Goal: Task Accomplishment & Management: Use online tool/utility

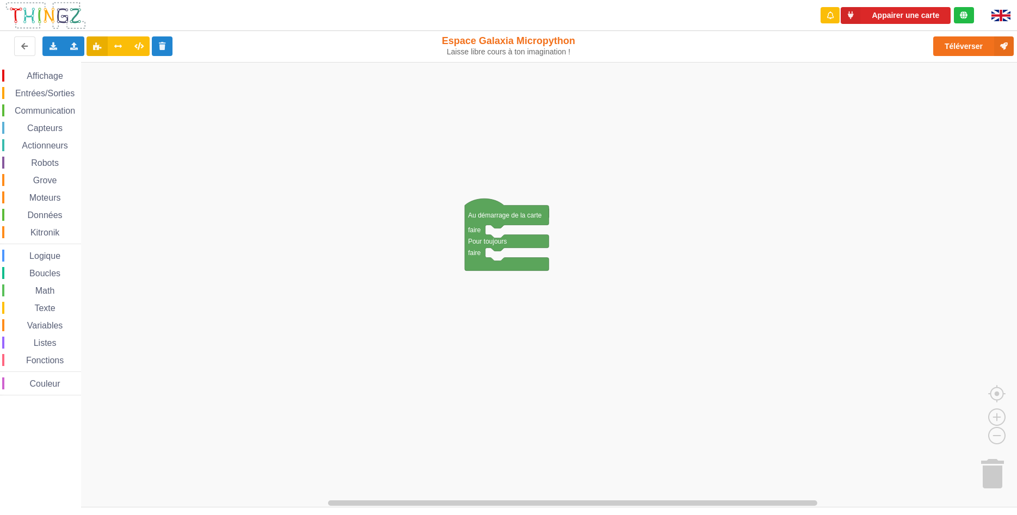
click at [486, 162] on div "Affichage Entrées/Sorties Communication Capteurs Actionneurs Robots Grove Moteu…" at bounding box center [512, 285] width 1025 height 446
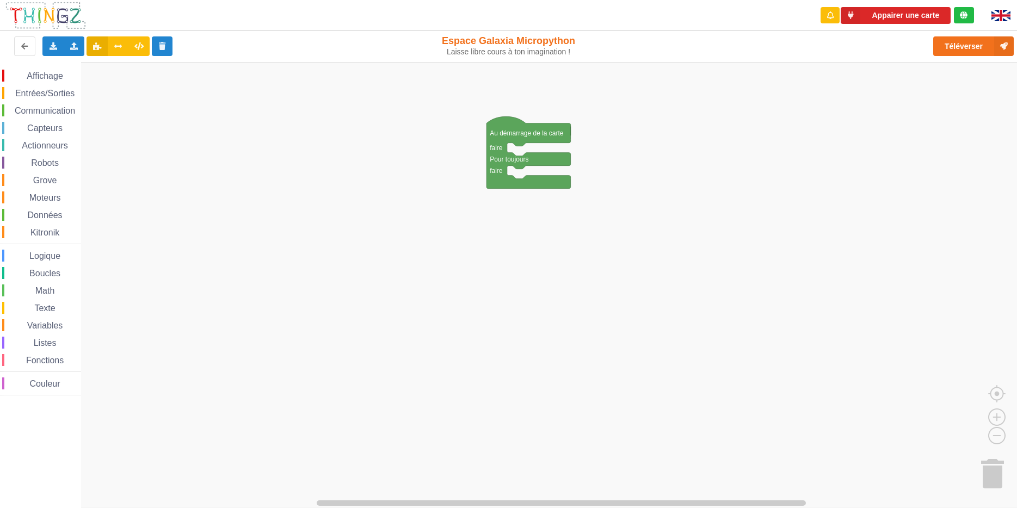
click at [177, 166] on div "Affichage Entrées/Sorties Communication Capteurs Actionneurs Robots Grove Moteu…" at bounding box center [512, 285] width 1025 height 446
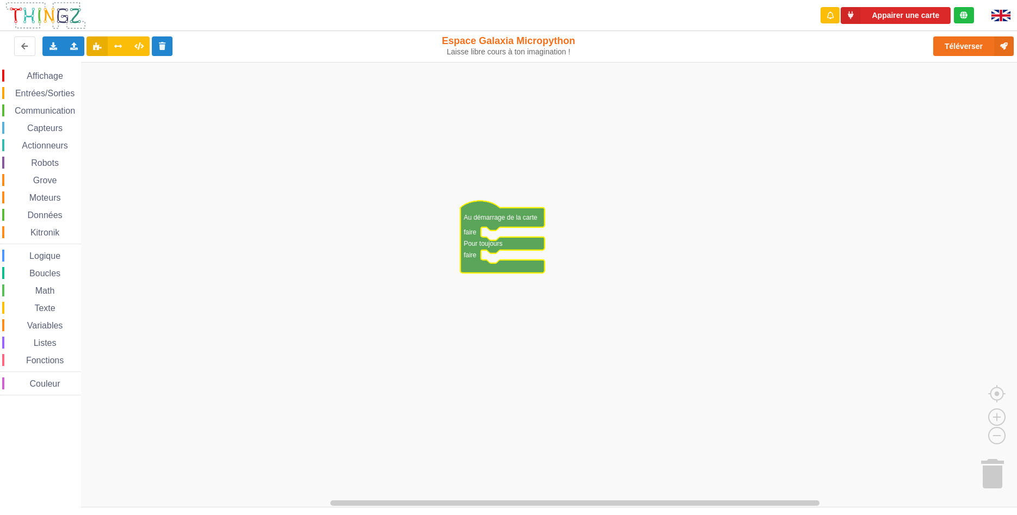
click at [71, 76] on div "Affichage" at bounding box center [41, 76] width 79 height 12
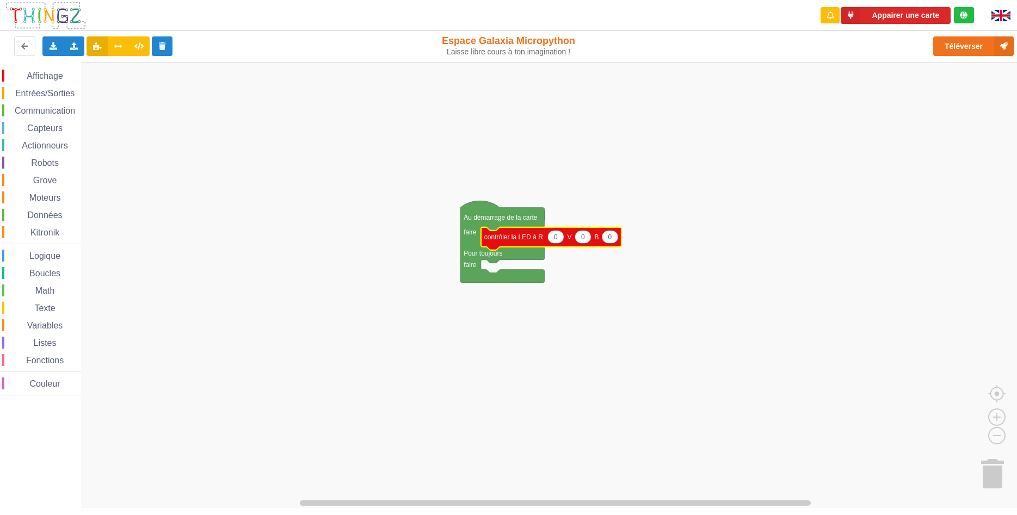
click at [44, 303] on div "Texte" at bounding box center [41, 308] width 79 height 12
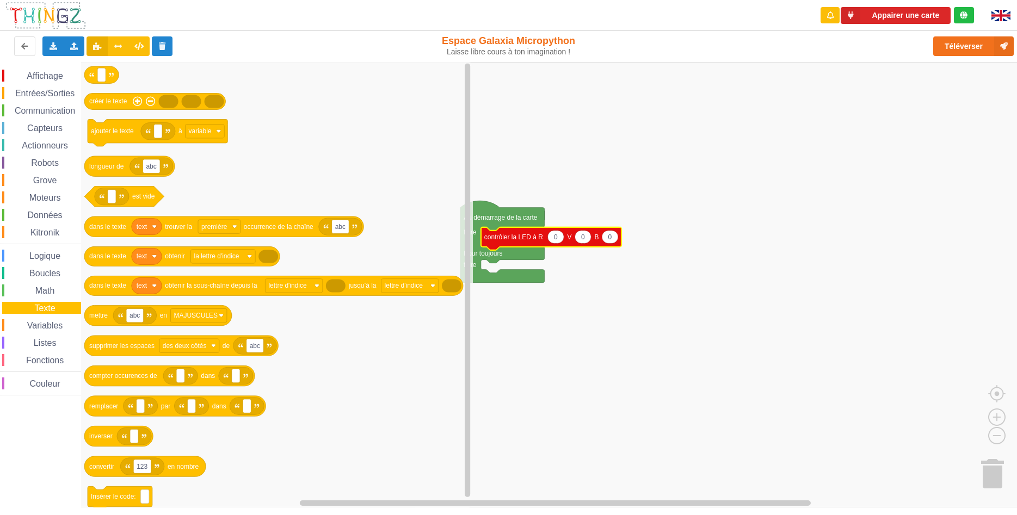
click at [38, 89] on div "Entrées/Sorties" at bounding box center [41, 93] width 79 height 12
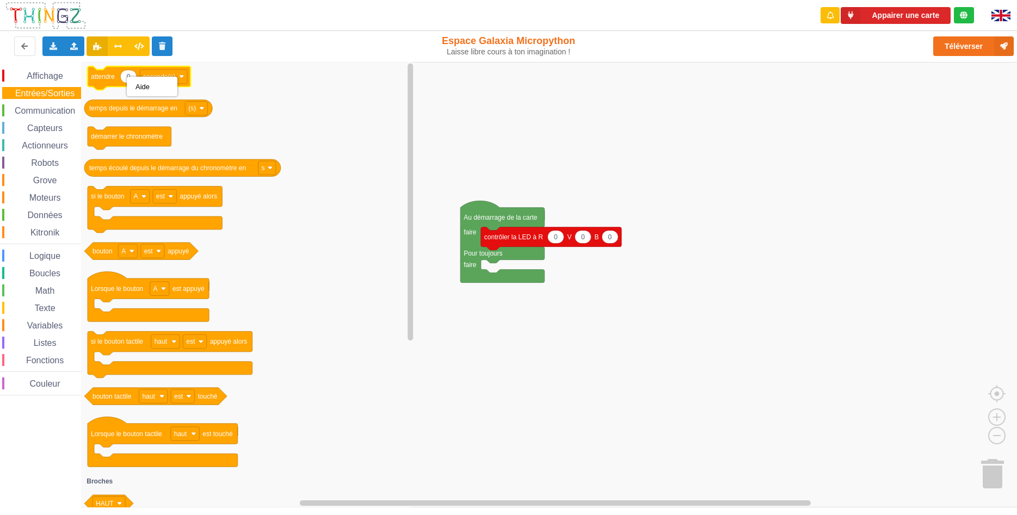
click at [127, 78] on text "0" at bounding box center [129, 77] width 4 height 8
drag, startPoint x: 81, startPoint y: 76, endPoint x: 129, endPoint y: 97, distance: 52.2
click at [90, 81] on div "Affichage Entrées/Sorties Communication Capteurs Actionneurs Robots Grove Moteu…" at bounding box center [512, 285] width 1025 height 446
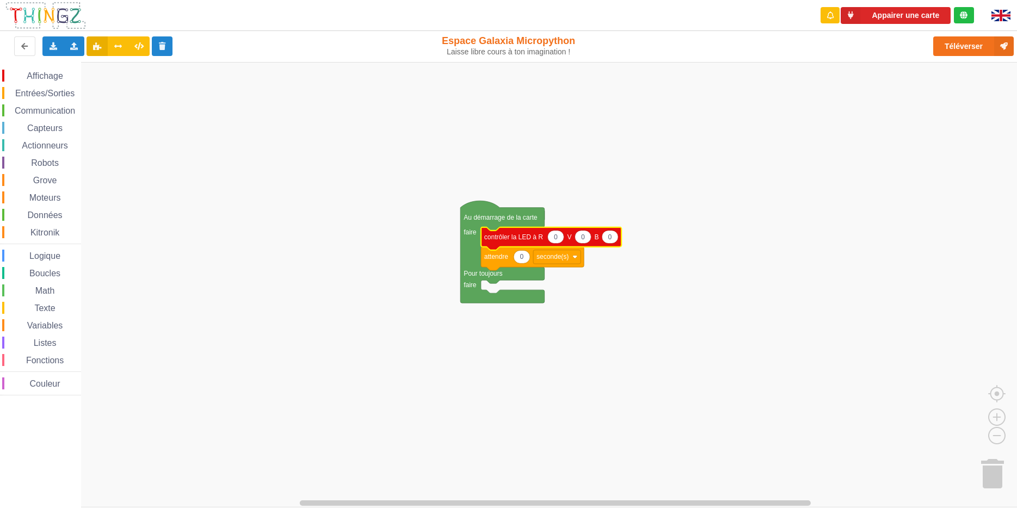
click at [558, 240] on icon "Espace de travail de Blocky" at bounding box center [556, 237] width 16 height 13
click at [558, 240] on input "0" at bounding box center [556, 238] width 17 height 14
type input "255"
click at [590, 244] on icon "Espace de travail de Blocky" at bounding box center [553, 239] width 144 height 23
click at [590, 243] on g "255 0 0 contrôler la LED à R V B 0 attendre seconde(s)" at bounding box center [553, 250] width 144 height 44
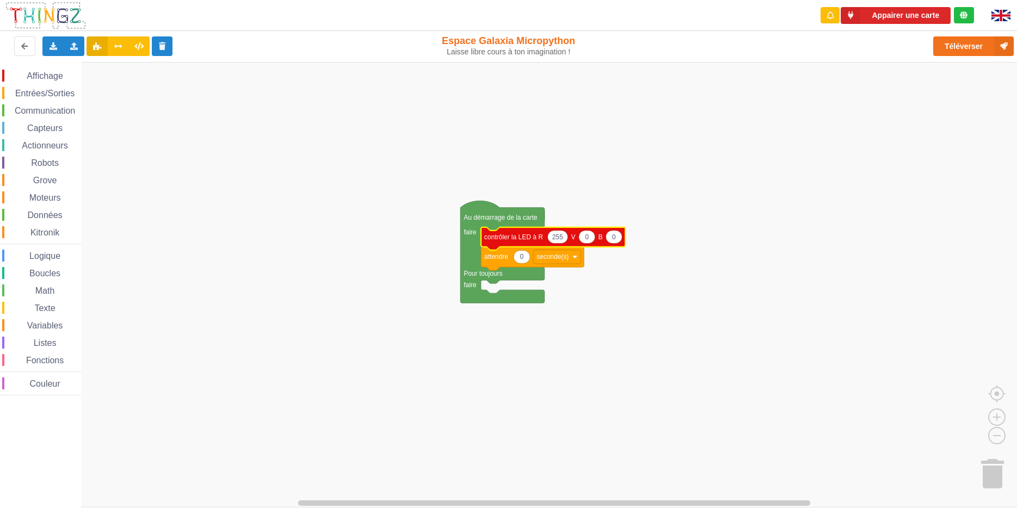
click at [592, 239] on icon "Espace de travail de Blocky" at bounding box center [587, 237] width 16 height 13
click at [592, 239] on input "0" at bounding box center [587, 238] width 17 height 14
type input "255"
click at [619, 237] on text "0" at bounding box center [618, 238] width 4 height 8
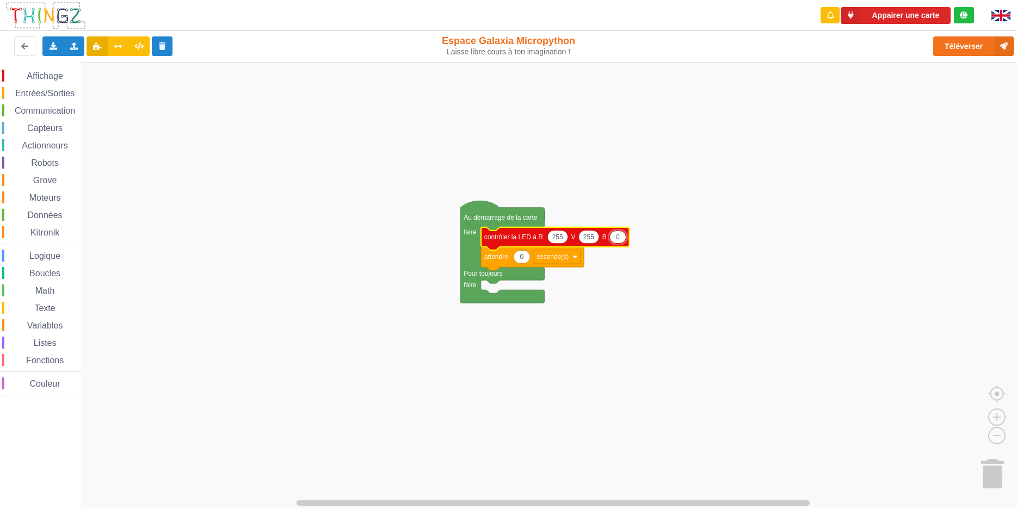
click at [618, 237] on input "0" at bounding box center [618, 238] width 17 height 14
type input "255"
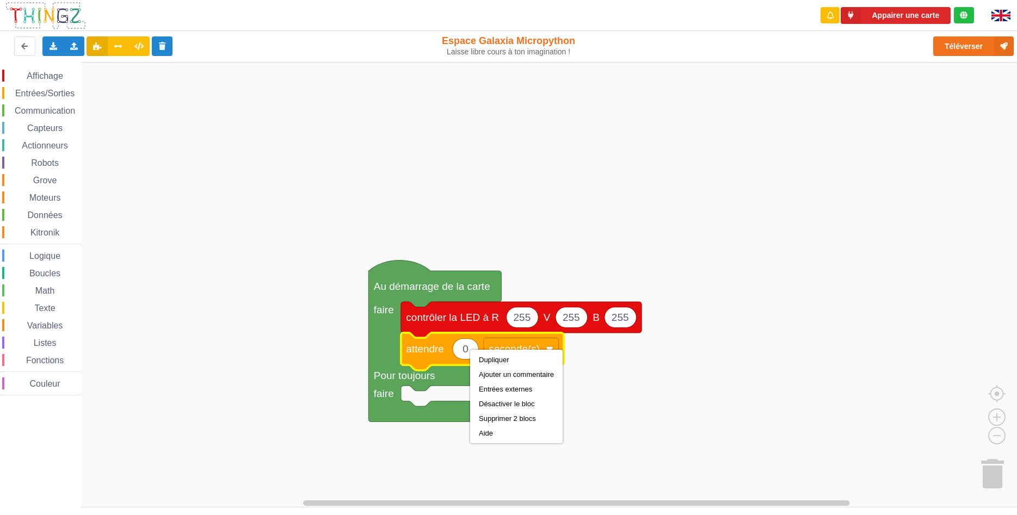
click at [459, 350] on icon "Espace de travail de Blocky" at bounding box center [466, 349] width 26 height 21
click at [470, 349] on input "0" at bounding box center [465, 349] width 27 height 21
type input "1"
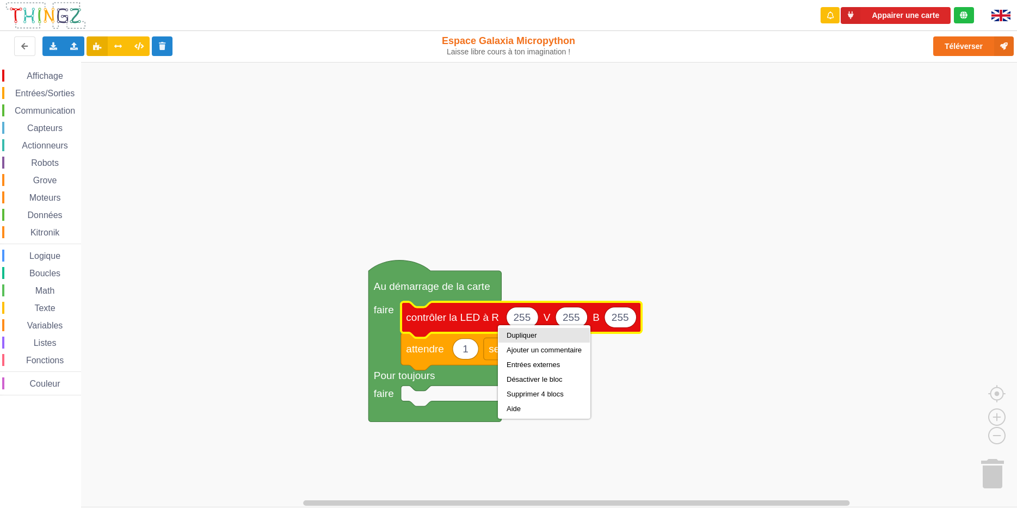
click at [532, 331] on div "Dupliquer" at bounding box center [544, 335] width 91 height 15
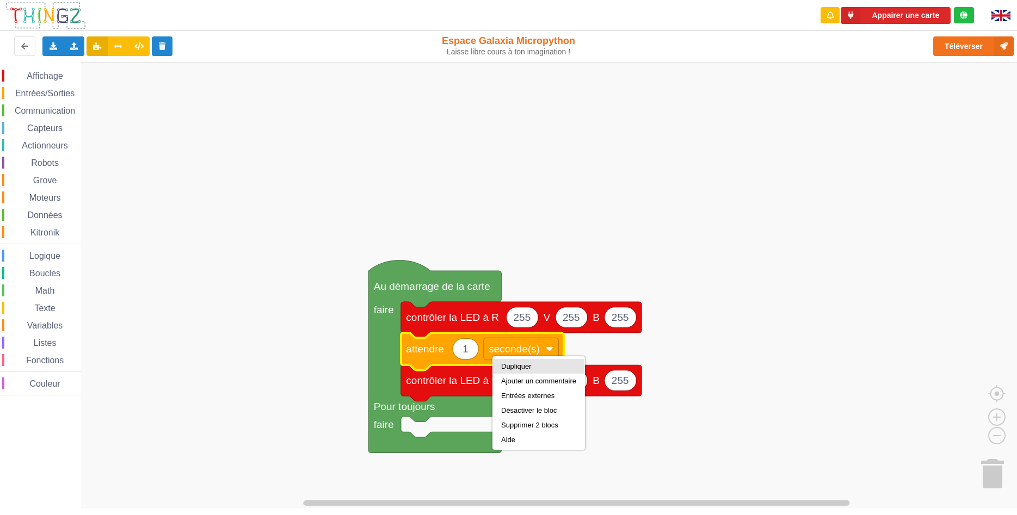
click at [517, 372] on div "Dupliquer" at bounding box center [538, 366] width 91 height 15
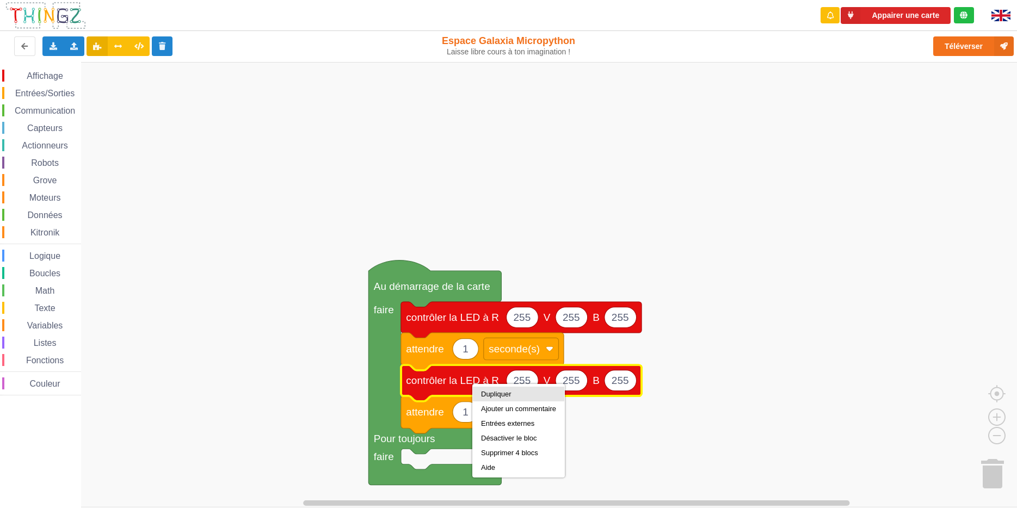
click at [499, 396] on div "Dupliquer" at bounding box center [518, 394] width 75 height 8
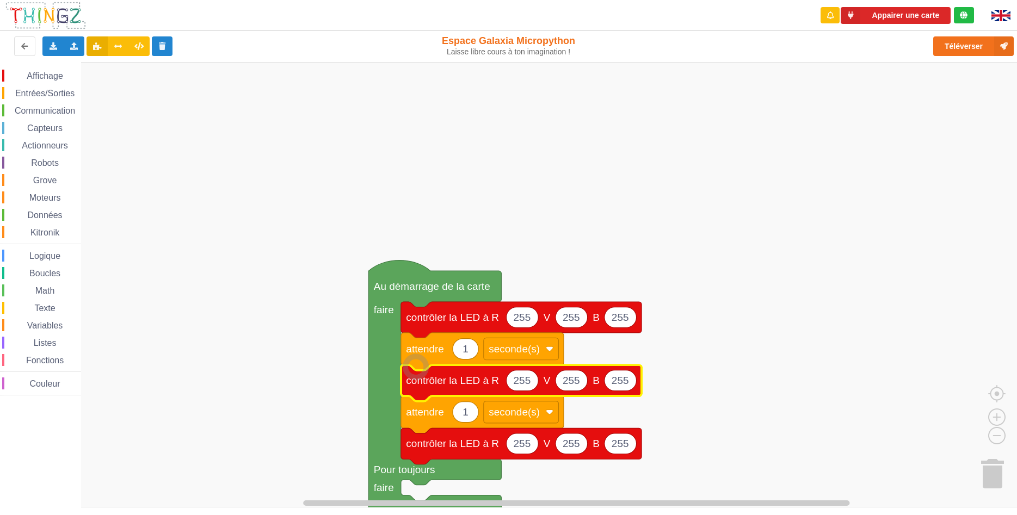
click at [531, 388] on icon "Espace de travail de Blocky" at bounding box center [523, 381] width 32 height 21
click at [531, 388] on input "255" at bounding box center [522, 380] width 33 height 21
click at [533, 382] on input "255" at bounding box center [522, 380] width 33 height 21
type input "2"
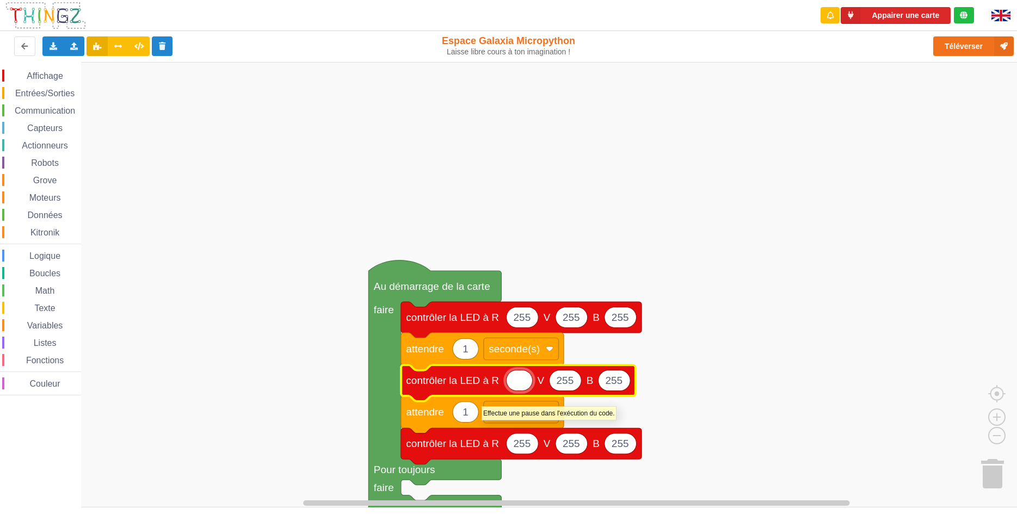
type input "0"
click at [577, 383] on icon "Espace de travail de Blocky" at bounding box center [566, 381] width 32 height 21
click at [577, 383] on input "255" at bounding box center [565, 380] width 33 height 21
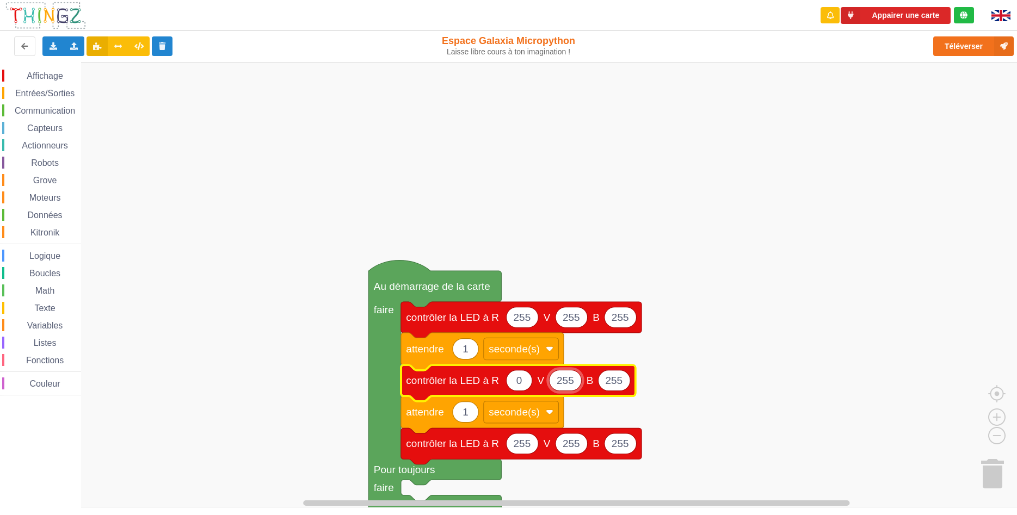
click at [577, 383] on input "255" at bounding box center [565, 380] width 33 height 21
click at [579, 383] on input "255" at bounding box center [565, 380] width 33 height 21
type input "2"
type input "0"
click at [621, 385] on icon "Espace de travail de Blocky" at bounding box center [608, 381] width 32 height 21
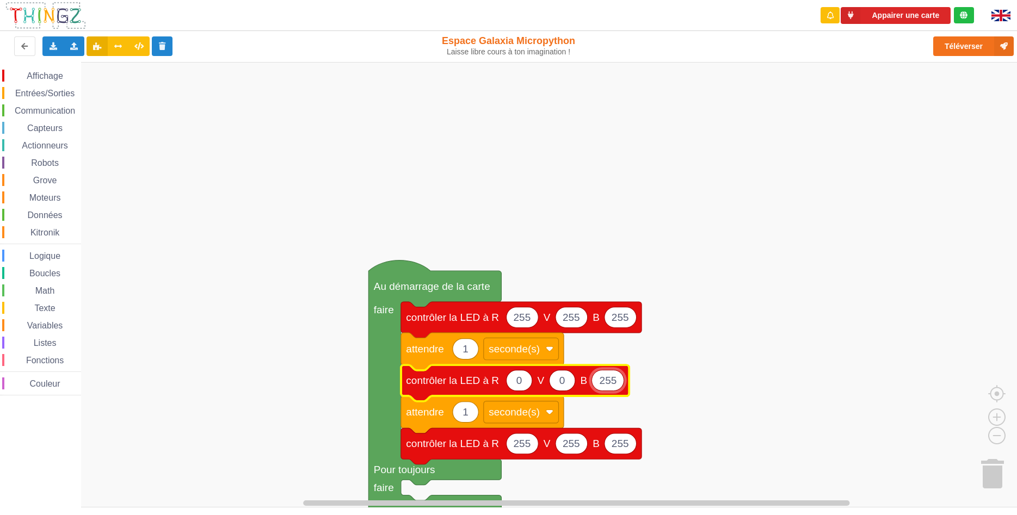
click at [621, 385] on input "255" at bounding box center [608, 380] width 33 height 21
type input "2"
type input "0"
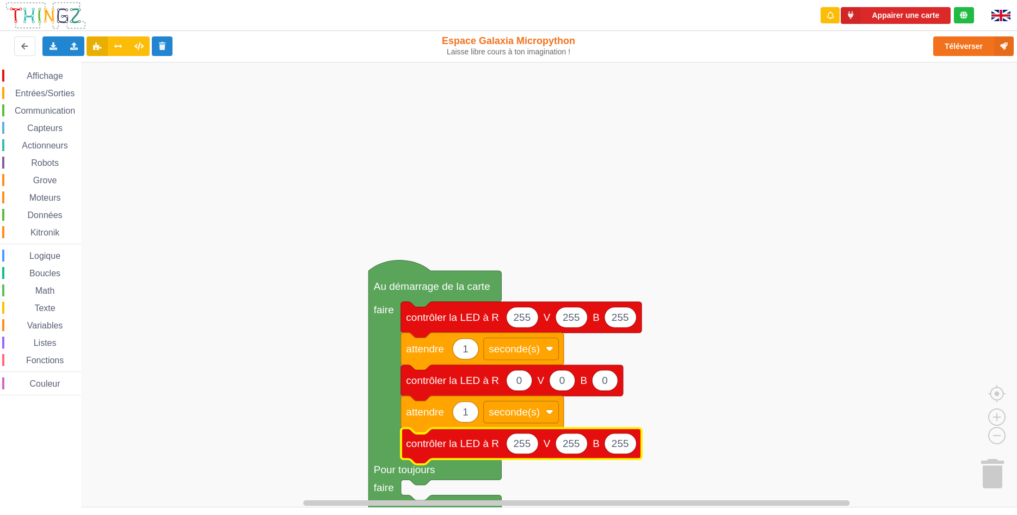
click at [529, 450] on text "255" at bounding box center [522, 443] width 17 height 11
type input "0"
click at [570, 445] on text "255" at bounding box center [565, 443] width 17 height 11
click at [570, 445] on input "255" at bounding box center [565, 444] width 33 height 21
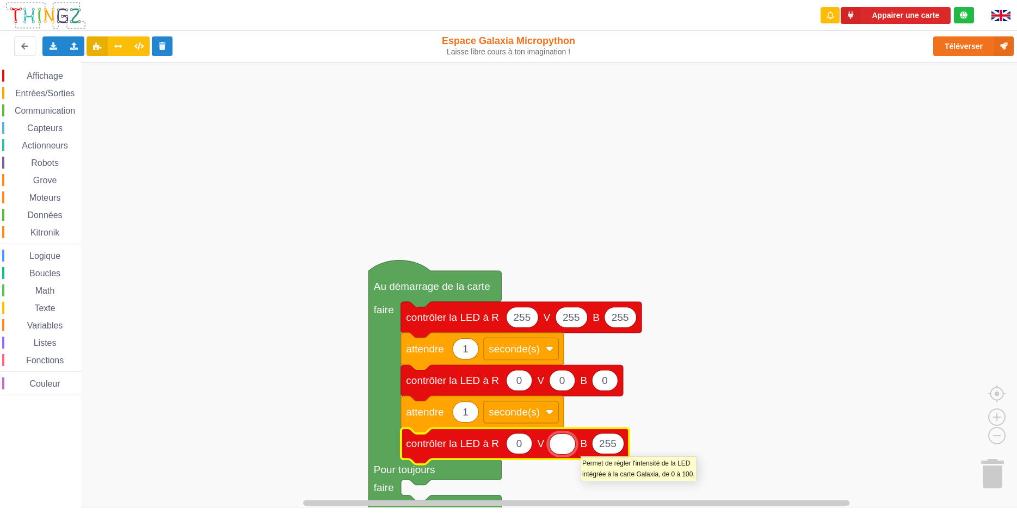
type input "0"
click at [621, 449] on icon "Espace de travail de Blocky" at bounding box center [608, 444] width 32 height 21
click at [621, 449] on input "255" at bounding box center [608, 444] width 33 height 21
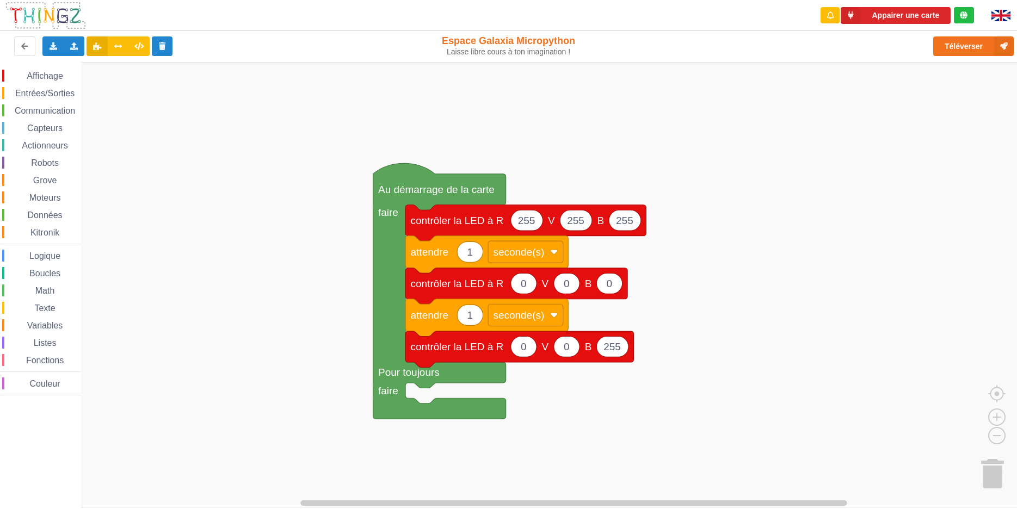
click at [732, 277] on div "Affichage Entrées/Sorties Communication Capteurs Actionneurs Robots Grove Moteu…" at bounding box center [512, 285] width 1025 height 446
click at [619, 349] on text "255" at bounding box center [612, 346] width 17 height 11
type input "0"
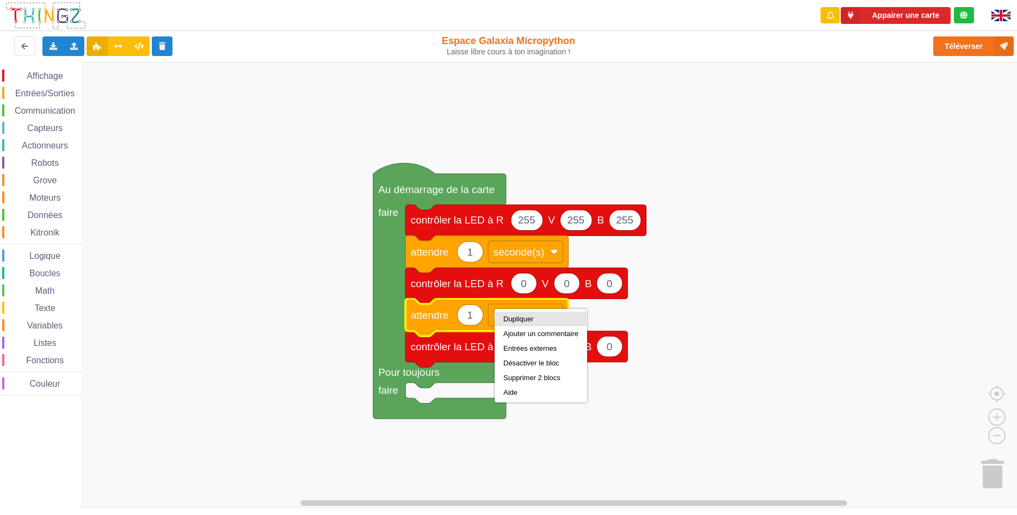
click at [529, 317] on div "Dupliquer" at bounding box center [540, 319] width 75 height 8
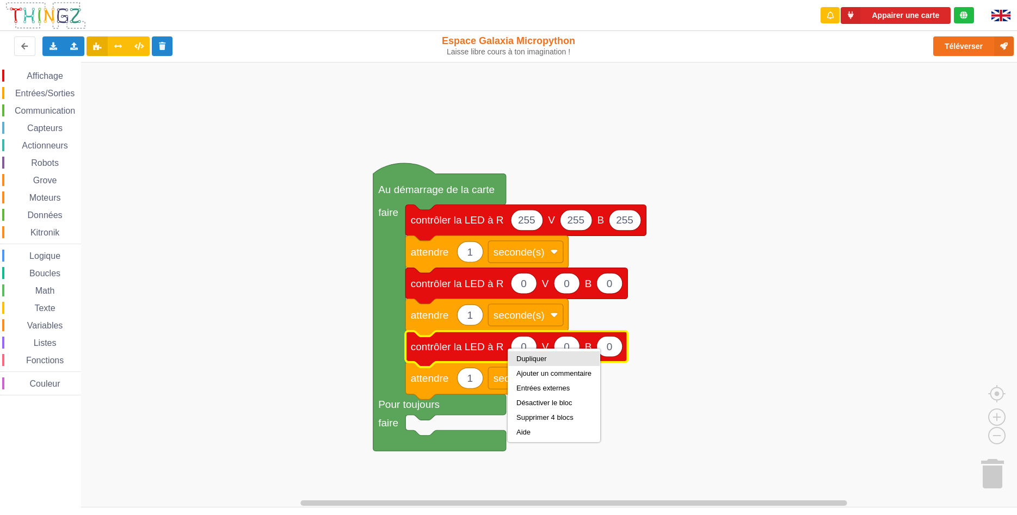
click at [519, 358] on div "Dupliquer" at bounding box center [554, 359] width 75 height 8
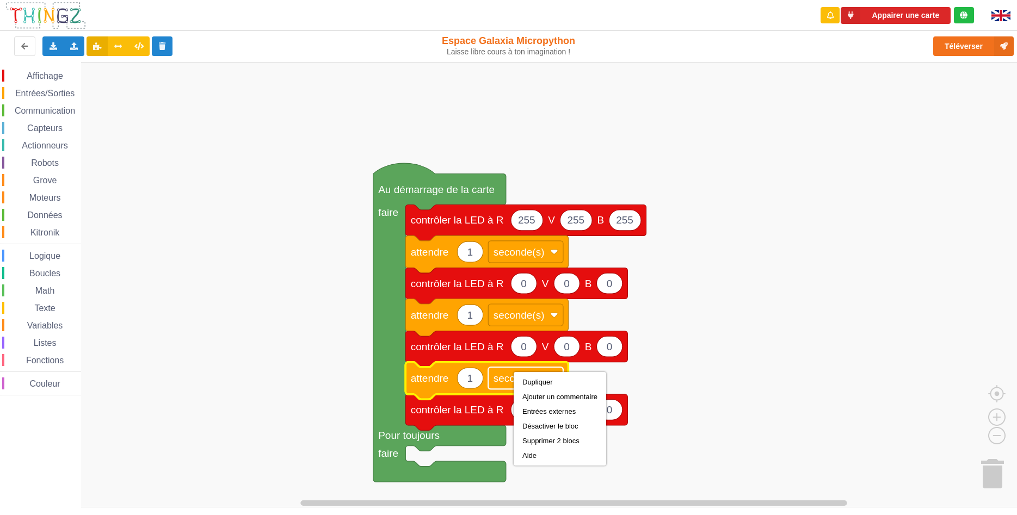
click at [532, 370] on rect "Espace de travail de Blocky" at bounding box center [525, 378] width 75 height 22
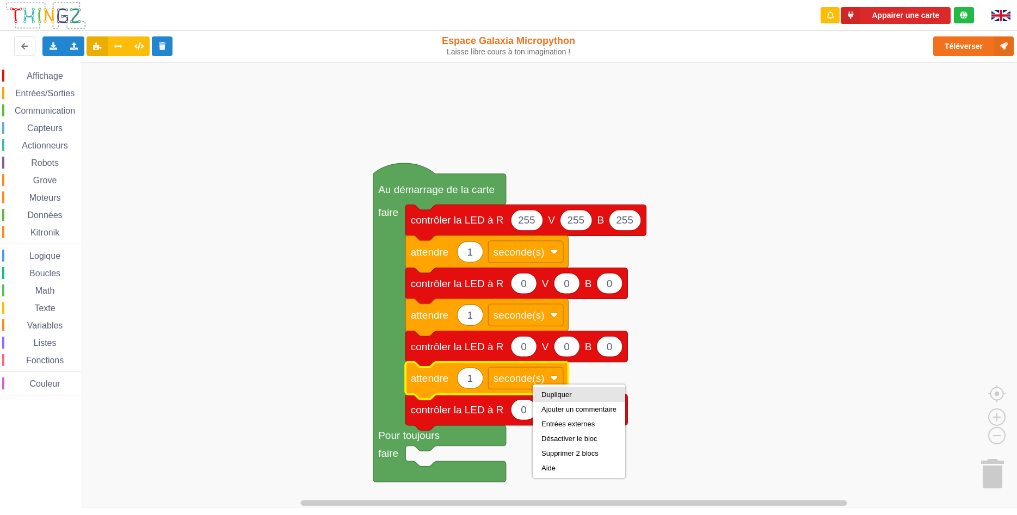
click at [542, 391] on div "Dupliquer" at bounding box center [579, 395] width 75 height 8
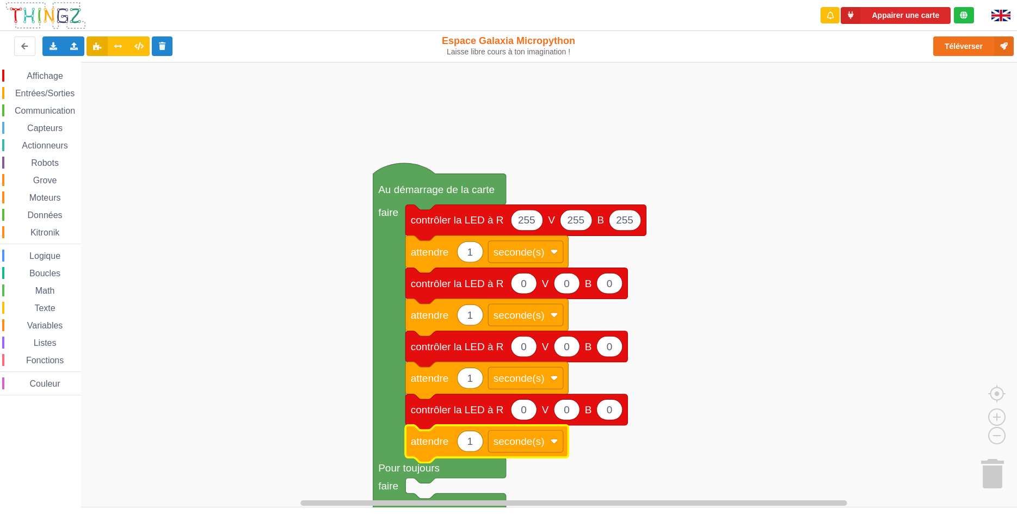
click at [530, 353] on icon "Espace de travail de Blocky" at bounding box center [524, 346] width 26 height 21
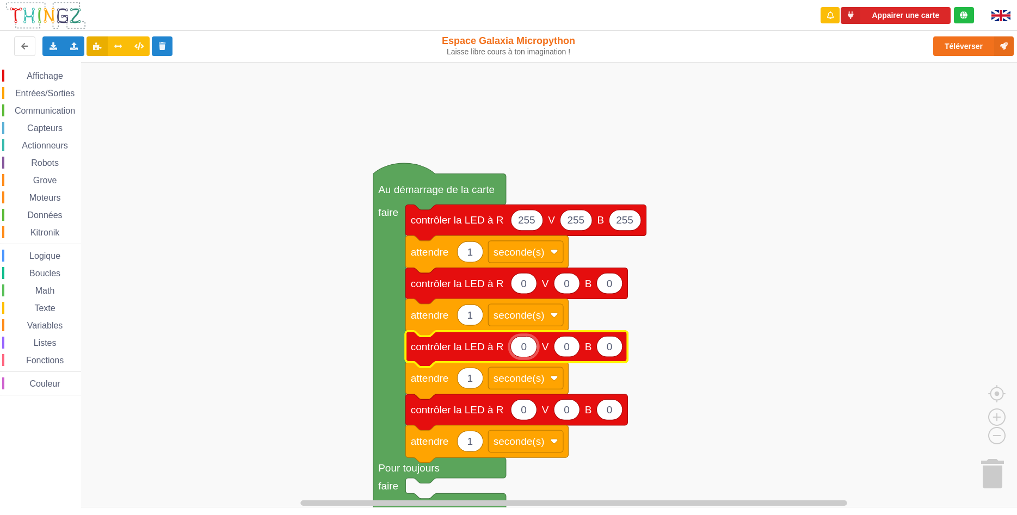
click at [530, 353] on input "0" at bounding box center [524, 346] width 27 height 21
type input "255"
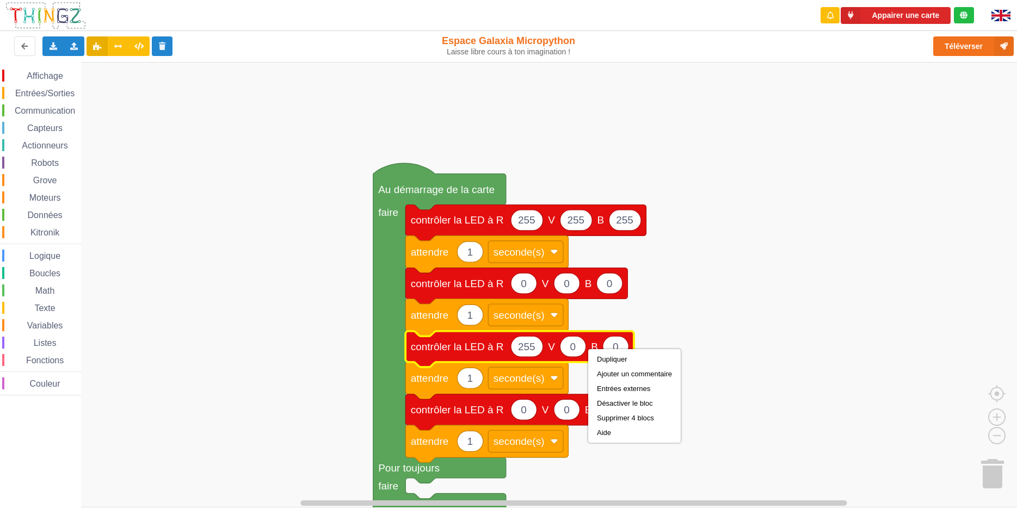
click at [566, 342] on icon "Espace de travail de Blocky" at bounding box center [573, 346] width 26 height 21
click at [591, 356] on icon "Espace de travail de Blocky" at bounding box center [520, 349] width 228 height 36
click at [581, 346] on icon "Espace de travail de Blocky" at bounding box center [573, 346] width 26 height 21
type input "2555"
click at [589, 351] on text "2555" at bounding box center [578, 346] width 23 height 11
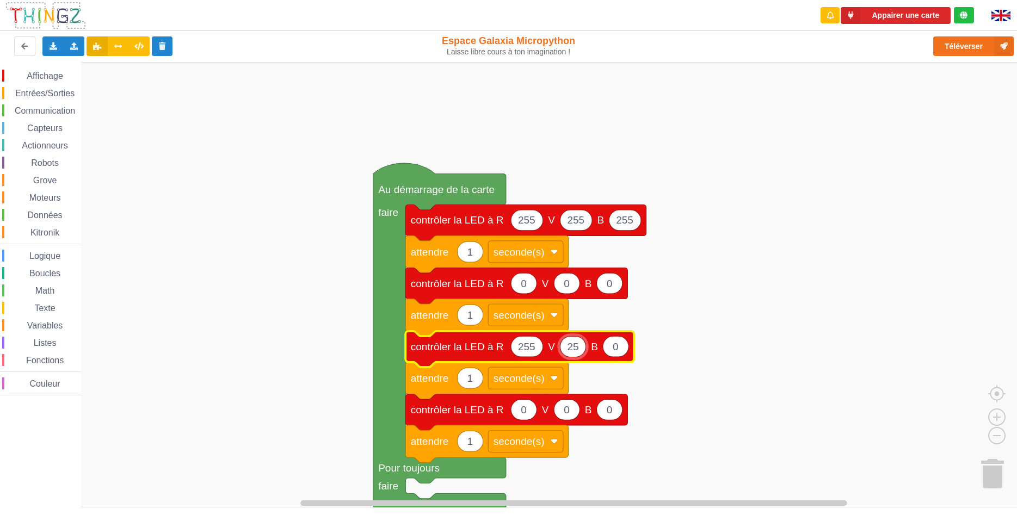
type input "255"
click at [628, 347] on icon "Espace de travail de Blocky" at bounding box center [622, 346] width 26 height 21
click at [628, 347] on input "0" at bounding box center [622, 346] width 27 height 21
type input "255"
click at [922, 18] on button "Appairer une carte" at bounding box center [896, 15] width 110 height 17
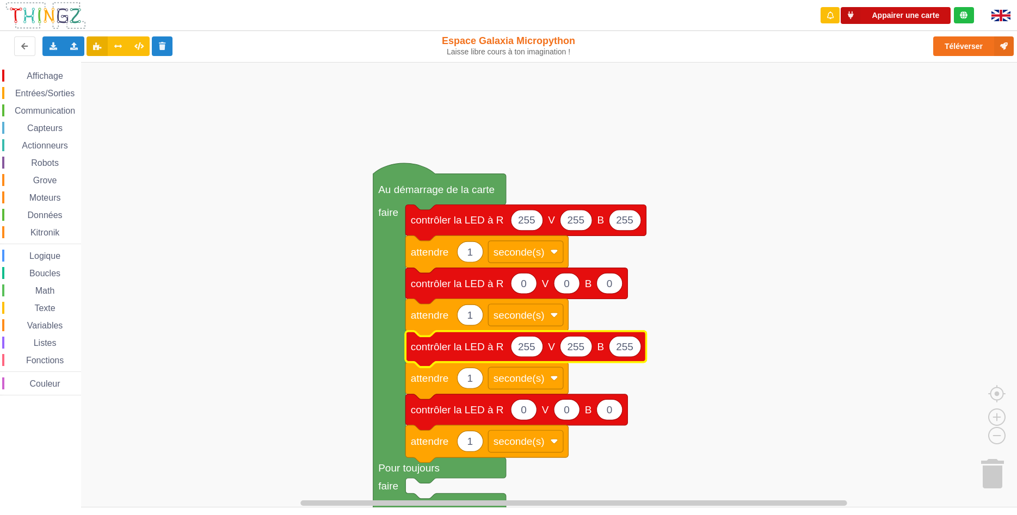
click at [919, 8] on button "Appairer une carte" at bounding box center [896, 15] width 110 height 17
click at [919, 14] on button "Appairer une carte" at bounding box center [896, 15] width 110 height 17
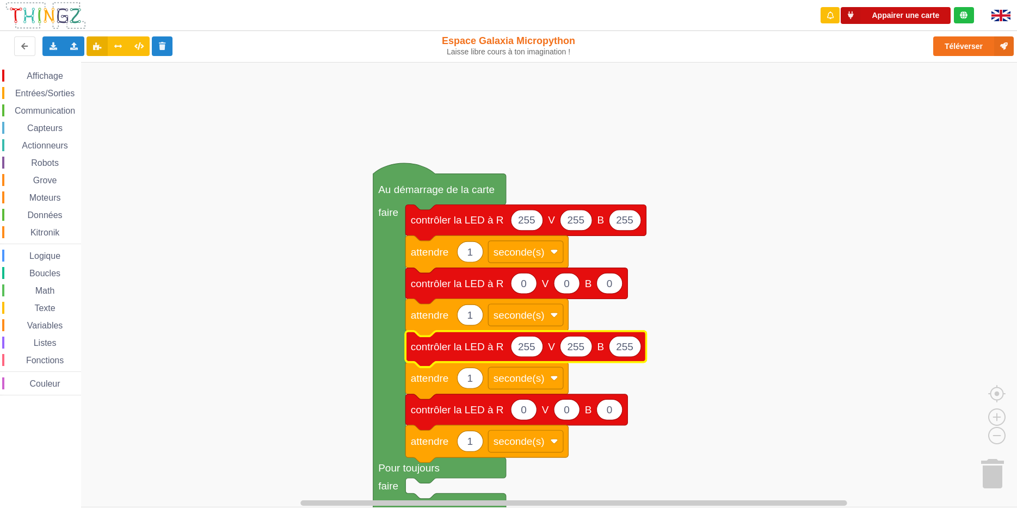
click at [919, 14] on button "Appairer une carte" at bounding box center [896, 15] width 110 height 17
click at [882, 13] on button "Appairer une carte" at bounding box center [896, 15] width 110 height 17
drag, startPoint x: 930, startPoint y: 5, endPoint x: 926, endPoint y: 15, distance: 10.5
click at [926, 15] on div "Appairer une carte" at bounding box center [897, 15] width 172 height 31
click at [926, 15] on button "Appairer une carte" at bounding box center [896, 15] width 110 height 17
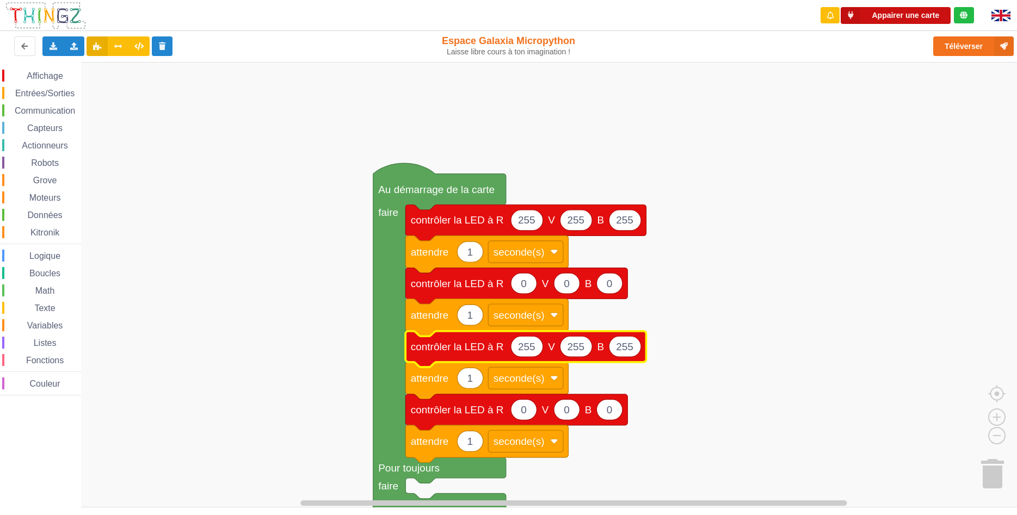
click at [882, 8] on button "Appairer une carte" at bounding box center [896, 15] width 110 height 17
click at [881, 14] on button "Appairer une carte" at bounding box center [896, 15] width 110 height 17
click at [852, 10] on button "Appairer une carte" at bounding box center [896, 15] width 110 height 17
click at [852, 10] on icon at bounding box center [851, 15] width 20 height 17
click at [912, 9] on button "Appairer une carte" at bounding box center [896, 15] width 110 height 17
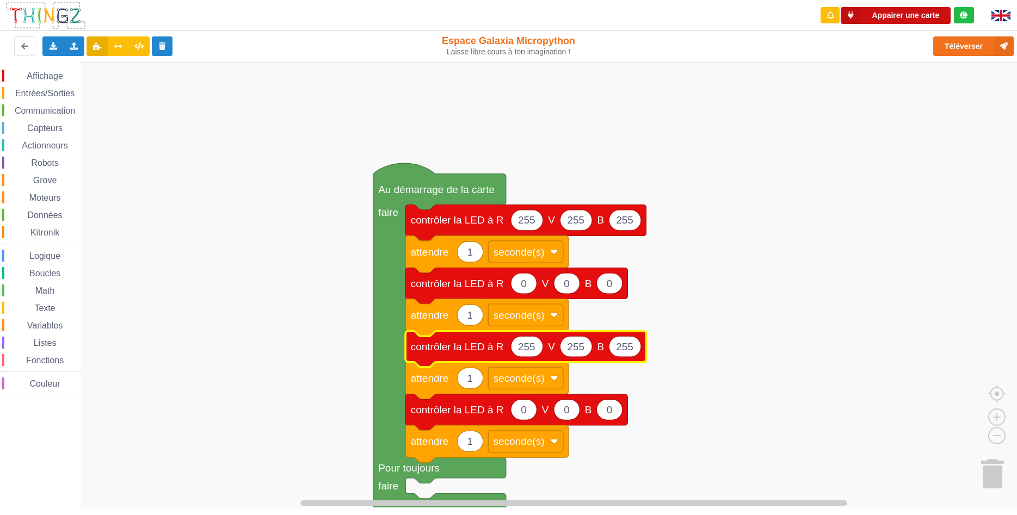
drag, startPoint x: 912, startPoint y: 9, endPoint x: 904, endPoint y: 10, distance: 7.7
click at [904, 10] on button "Appairer une carte" at bounding box center [896, 15] width 110 height 17
drag, startPoint x: 869, startPoint y: 15, endPoint x: 859, endPoint y: 16, distance: 9.3
click at [859, 16] on button "Appairer une carte" at bounding box center [896, 15] width 110 height 17
click at [853, 13] on icon at bounding box center [851, 15] width 20 height 17
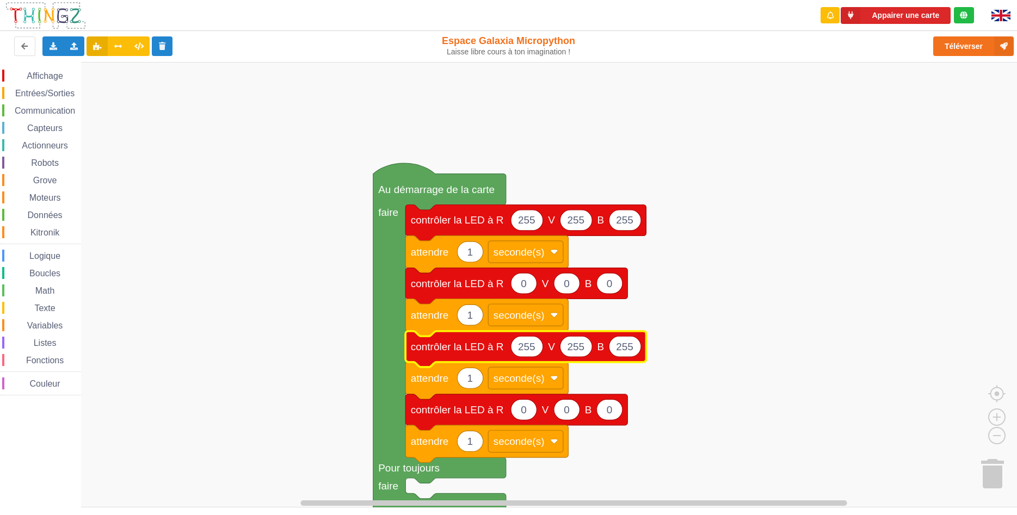
click at [804, 42] on div "Téléverser" at bounding box center [813, 46] width 417 height 35
click at [877, 15] on button "Appairer une carte" at bounding box center [896, 15] width 110 height 17
click at [889, 14] on button "Appairer une carte" at bounding box center [896, 15] width 110 height 17
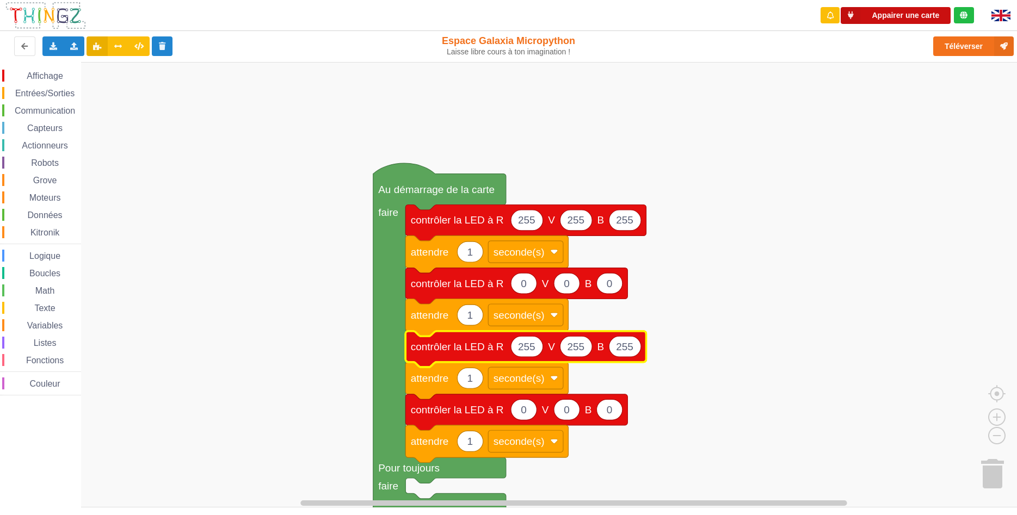
click at [888, 15] on button "Appairer une carte" at bounding box center [896, 15] width 110 height 17
click at [890, 14] on button "Appairer une carte" at bounding box center [896, 15] width 110 height 17
click at [891, 14] on button "Appairer une carte" at bounding box center [896, 15] width 110 height 17
click at [892, 15] on button "Appairer une carte" at bounding box center [896, 15] width 110 height 17
click at [891, 15] on button "Appairer une carte" at bounding box center [896, 15] width 110 height 17
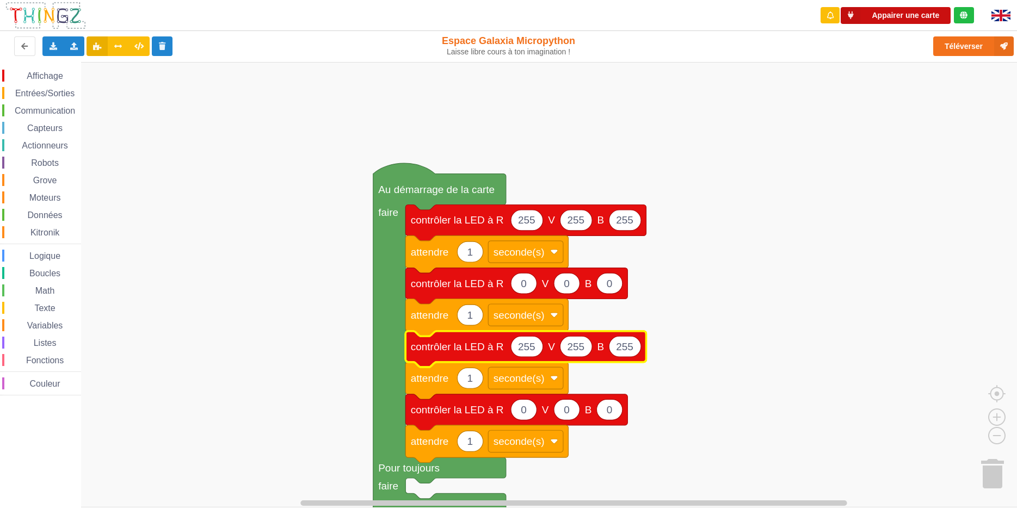
click at [892, 16] on button "Appairer une carte" at bounding box center [896, 15] width 110 height 17
click at [891, 21] on button "Appairer une carte" at bounding box center [896, 15] width 110 height 17
click at [889, 21] on button "Appairer une carte" at bounding box center [896, 15] width 110 height 17
click at [886, 15] on button "Appairer une carte" at bounding box center [896, 15] width 110 height 17
click at [888, 12] on button "Appairer une carte" at bounding box center [896, 15] width 110 height 17
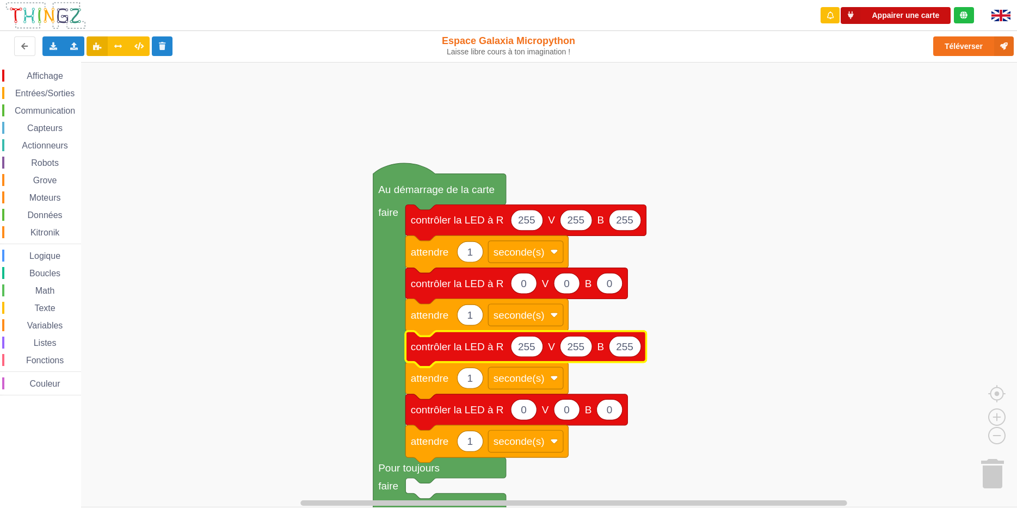
drag, startPoint x: 944, startPoint y: 17, endPoint x: 945, endPoint y: 24, distance: 6.6
click at [944, 12] on button "Appairer une carte" at bounding box center [896, 15] width 110 height 17
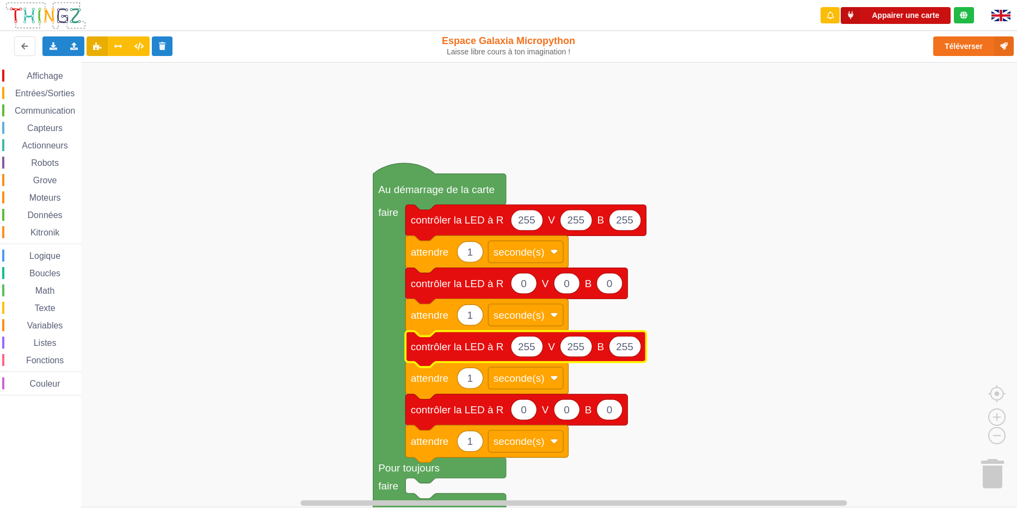
click at [944, 12] on button "Appairer une carte" at bounding box center [896, 15] width 110 height 17
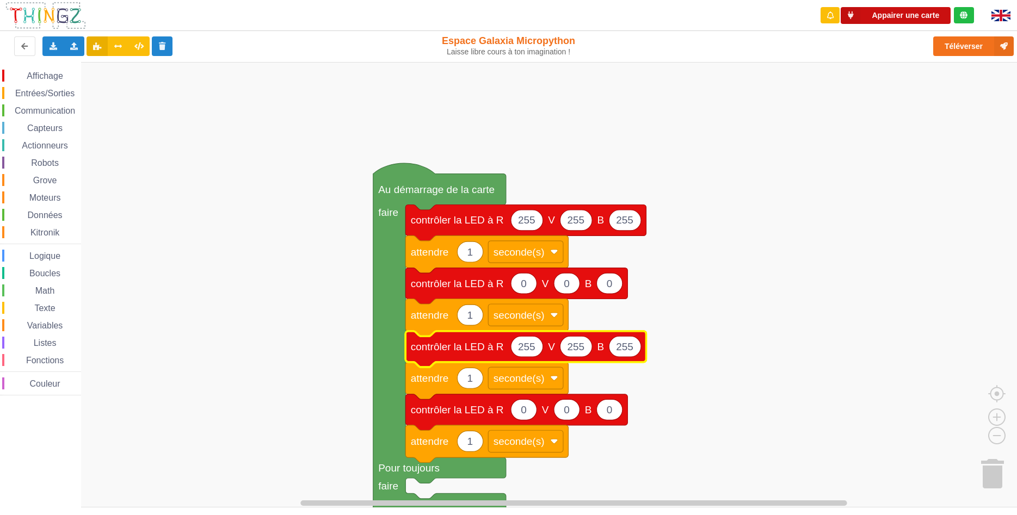
click at [945, 13] on button "Appairer une carte" at bounding box center [896, 15] width 110 height 17
click at [888, 11] on button "Appairer une carte" at bounding box center [896, 15] width 110 height 17
click at [838, 70] on rect "Espace de travail de Blocky" at bounding box center [512, 285] width 1025 height 446
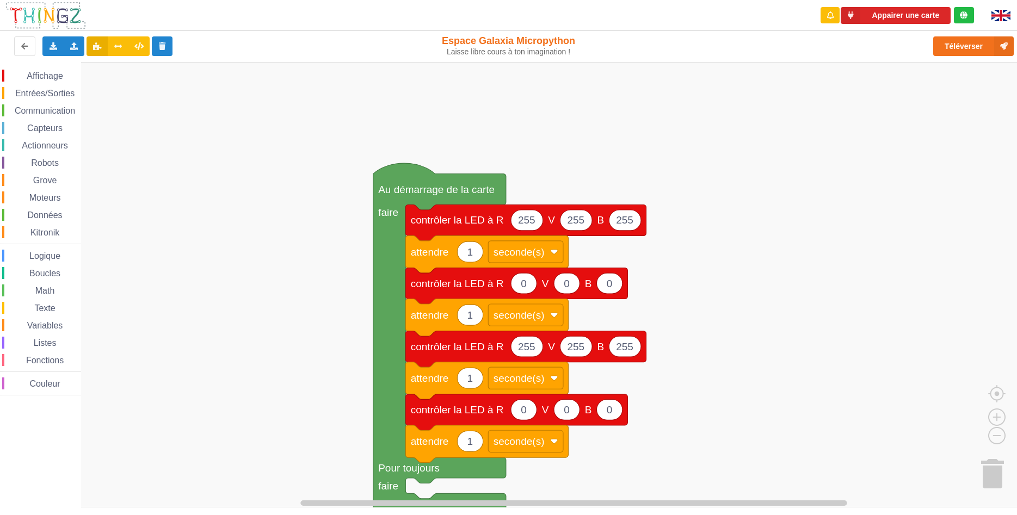
click at [794, 91] on rect "Espace de travail de Blocky" at bounding box center [512, 285] width 1025 height 446
click at [882, 13] on button "Appairer une carte" at bounding box center [896, 15] width 110 height 17
drag, startPoint x: 853, startPoint y: 18, endPoint x: 848, endPoint y: 19, distance: 5.6
click at [850, 19] on icon at bounding box center [851, 15] width 20 height 17
click at [847, 19] on icon at bounding box center [851, 15] width 20 height 17
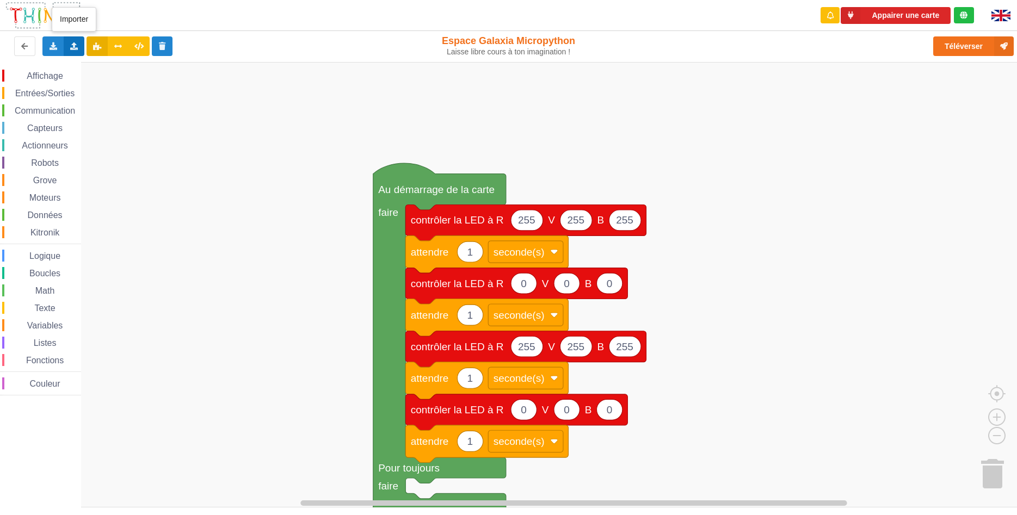
click at [73, 42] on div "Importer un assemblage de blocs Importer du code Python" at bounding box center [74, 46] width 21 height 20
click at [106, 71] on span "Importer un assemblage de blocs" at bounding box center [150, 66] width 113 height 9
click at [938, 13] on button "Appairer une carte" at bounding box center [896, 15] width 110 height 17
click at [965, 16] on icon at bounding box center [964, 15] width 8 height 8
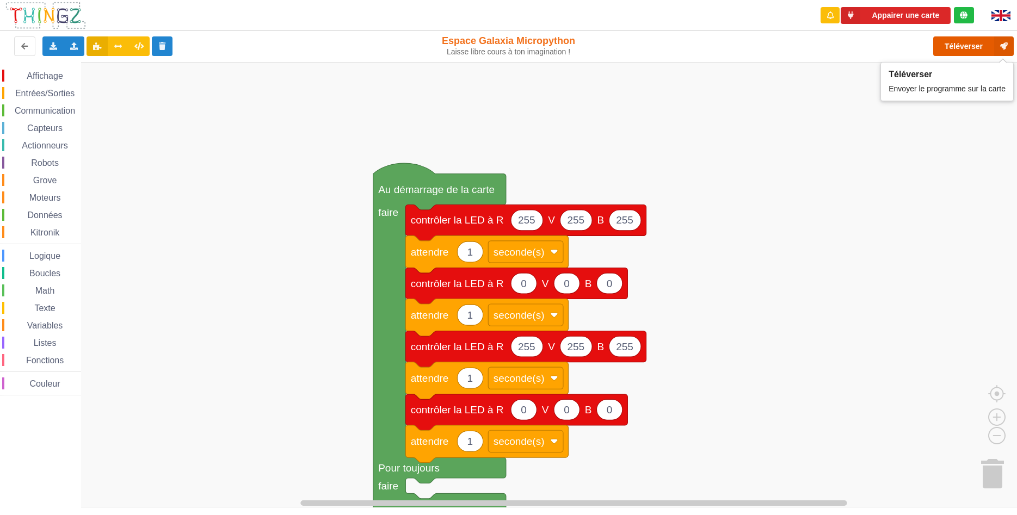
click at [971, 44] on button "Téléverser" at bounding box center [973, 46] width 81 height 20
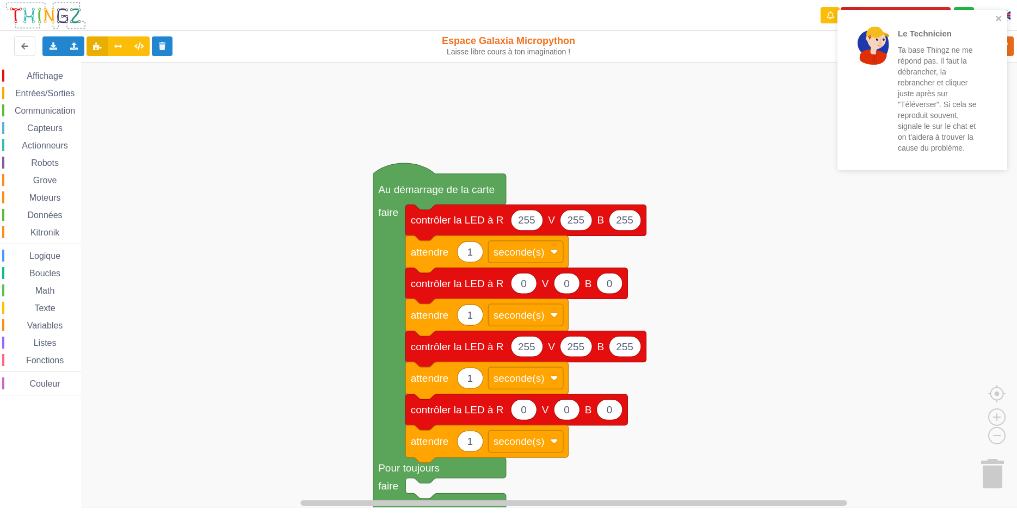
click at [991, 13] on div "Le Technicien Ta base Thingz ne me répond pas. Il faut la débrancher, la rebran…" at bounding box center [923, 90] width 170 height 161
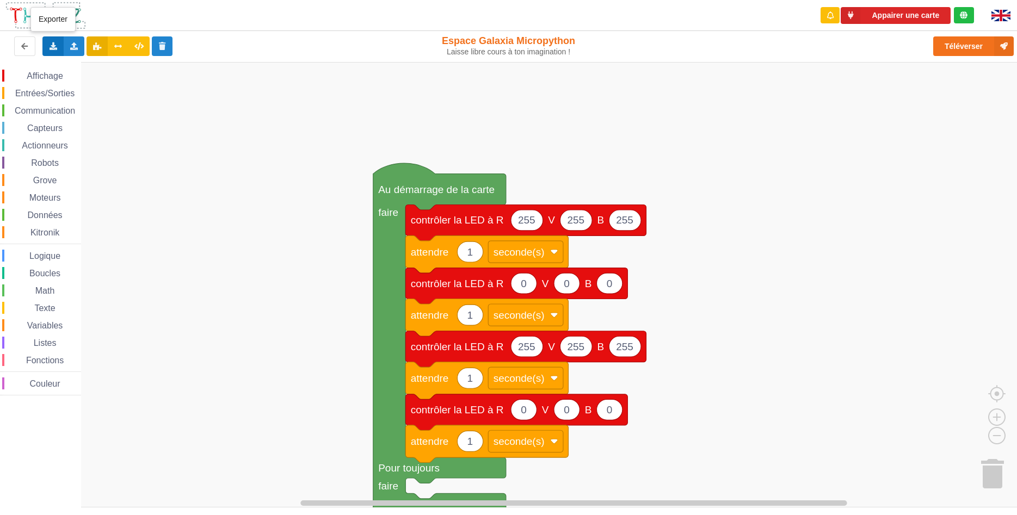
click at [56, 49] on icon at bounding box center [52, 45] width 9 height 7
click at [109, 88] on span "Exporter l'assemblage de blocs au format Python" at bounding box center [150, 86] width 166 height 9
click at [834, 262] on rect "Espace de travail de Blocky" at bounding box center [512, 285] width 1025 height 446
click at [943, 28] on div "Appairer une carte" at bounding box center [897, 15] width 172 height 31
drag, startPoint x: 930, startPoint y: 8, endPoint x: 904, endPoint y: 28, distance: 33.3
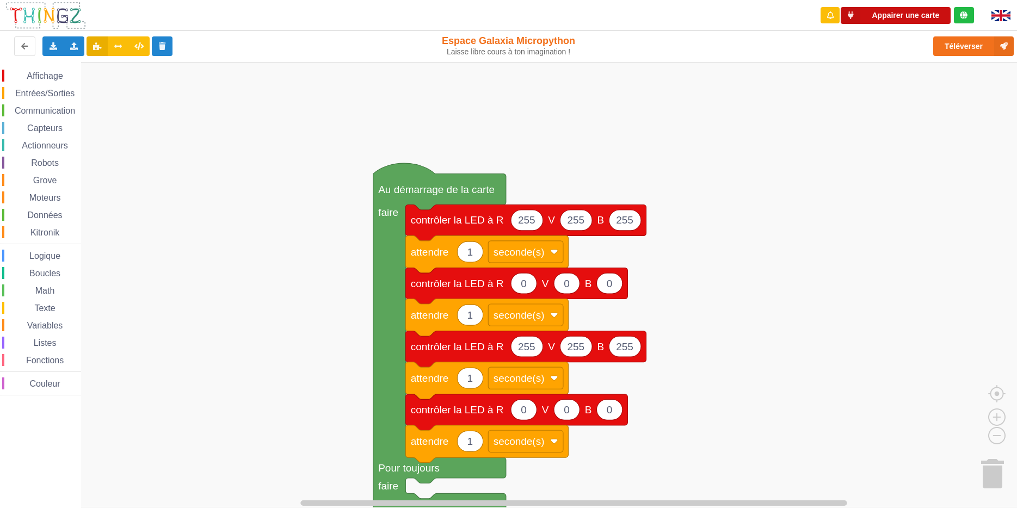
click at [909, 22] on button "Appairer une carte" at bounding box center [896, 15] width 110 height 17
drag, startPoint x: 904, startPoint y: 26, endPoint x: 896, endPoint y: 10, distance: 17.3
click at [903, 23] on div "Appairer une carte" at bounding box center [897, 15] width 172 height 31
drag, startPoint x: 896, startPoint y: 10, endPoint x: 893, endPoint y: 16, distance: 6.3
click at [895, 15] on button "Appairer une carte" at bounding box center [896, 15] width 110 height 17
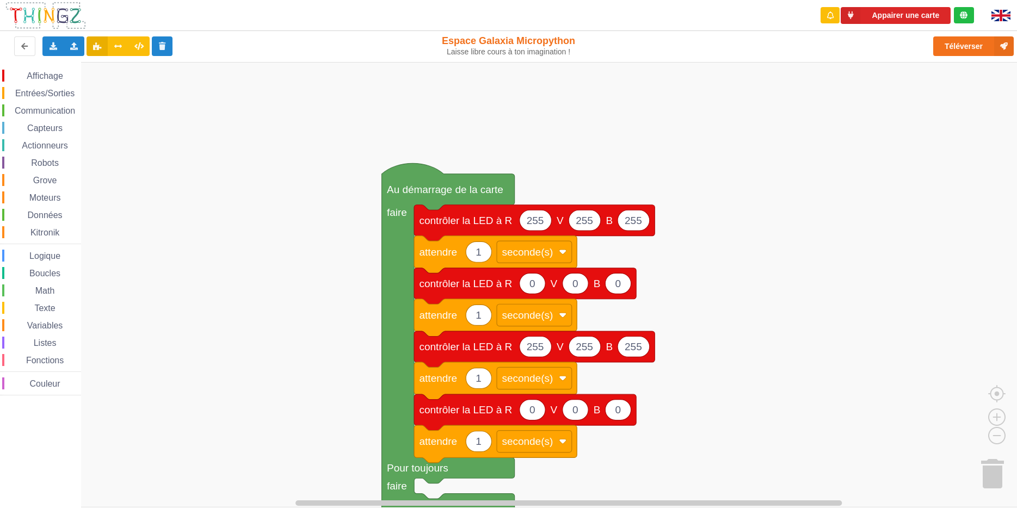
click at [776, 73] on div "Affichage Entrées/Sorties Communication Capteurs Actionneurs Robots Grove Moteu…" at bounding box center [512, 285] width 1025 height 446
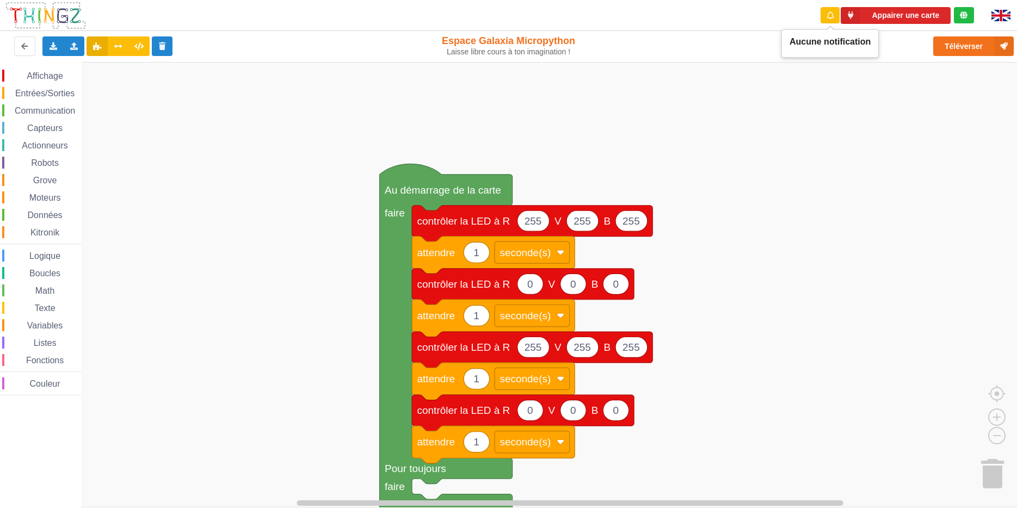
click at [826, 11] on div at bounding box center [830, 15] width 19 height 16
click at [850, 13] on icon at bounding box center [851, 15] width 20 height 17
click at [812, 52] on div "Aucune notification" at bounding box center [830, 43] width 97 height 28
click at [831, 17] on icon at bounding box center [830, 15] width 7 height 8
drag, startPoint x: 71, startPoint y: 27, endPoint x: 71, endPoint y: -1, distance: 27.8
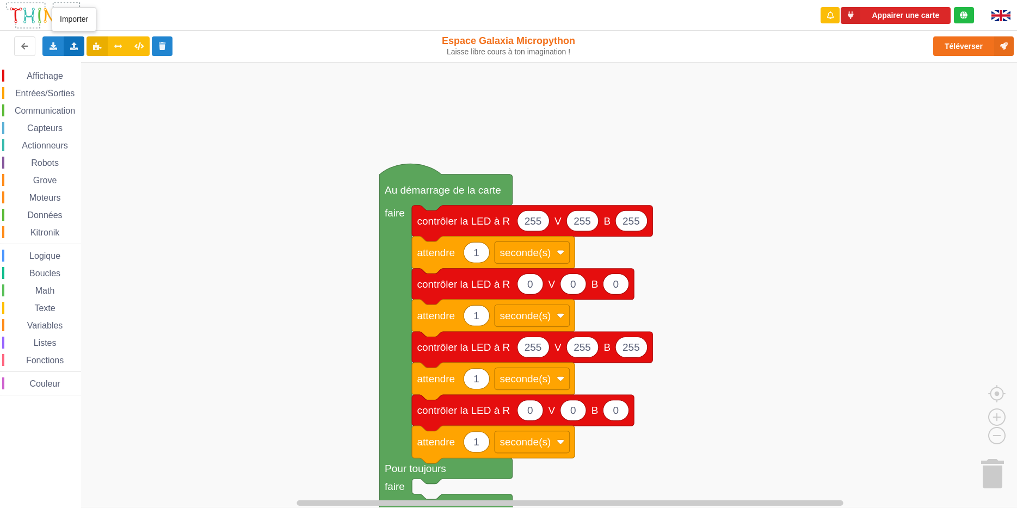
click at [73, 45] on icon at bounding box center [74, 45] width 9 height 7
click at [125, 85] on span "Importer du code Python" at bounding box center [135, 86] width 83 height 9
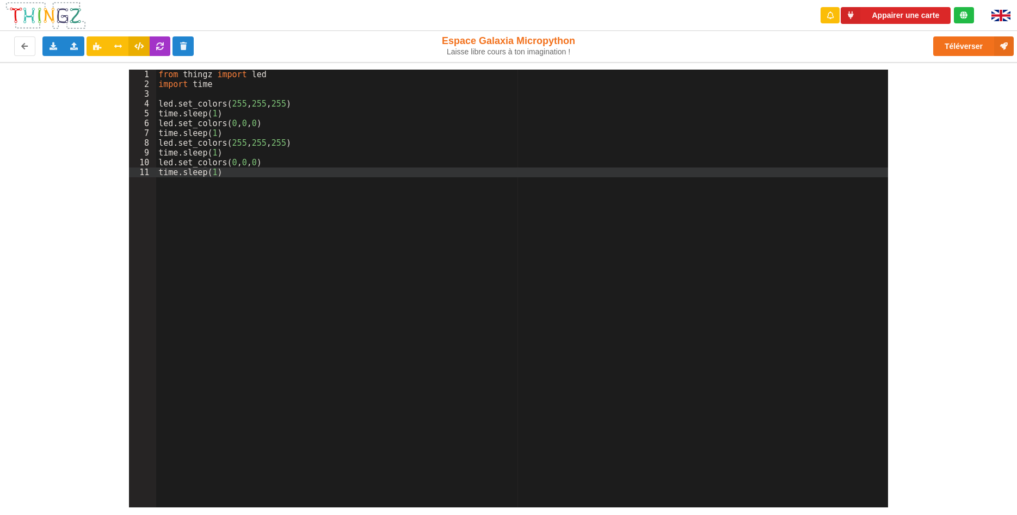
drag, startPoint x: 381, startPoint y: 298, endPoint x: 221, endPoint y: 266, distance: 163.1
click at [221, 266] on div "from thingz import led import time led . set_colors ( 255 , 255 , 255 ) time . …" at bounding box center [522, 299] width 732 height 458
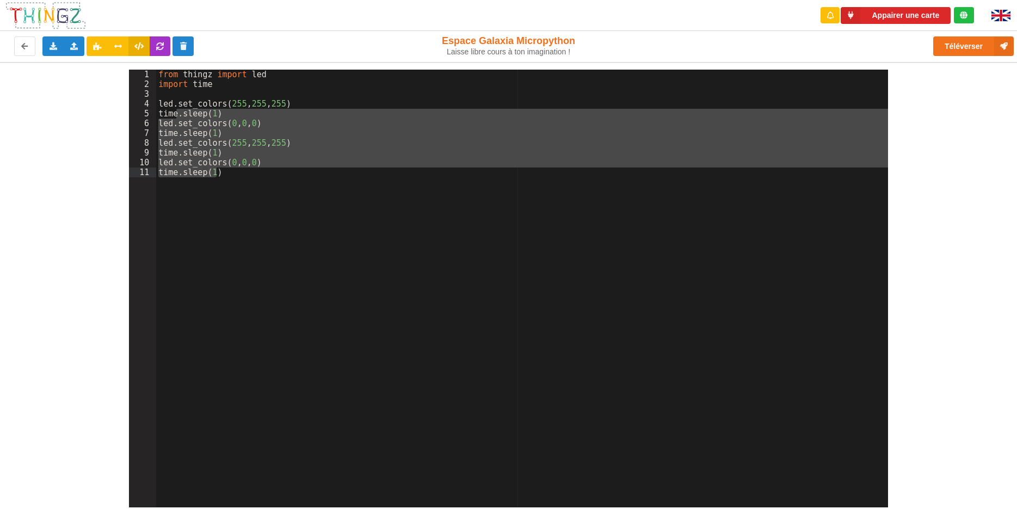
drag, startPoint x: 177, startPoint y: 113, endPoint x: 207, endPoint y: 197, distance: 89.5
click at [207, 197] on div "from thingz import led import time led . set_colors ( 255 , 255 , 255 ) time . …" at bounding box center [522, 299] width 732 height 458
drag, startPoint x: 690, startPoint y: 7, endPoint x: 627, endPoint y: 45, distance: 73.3
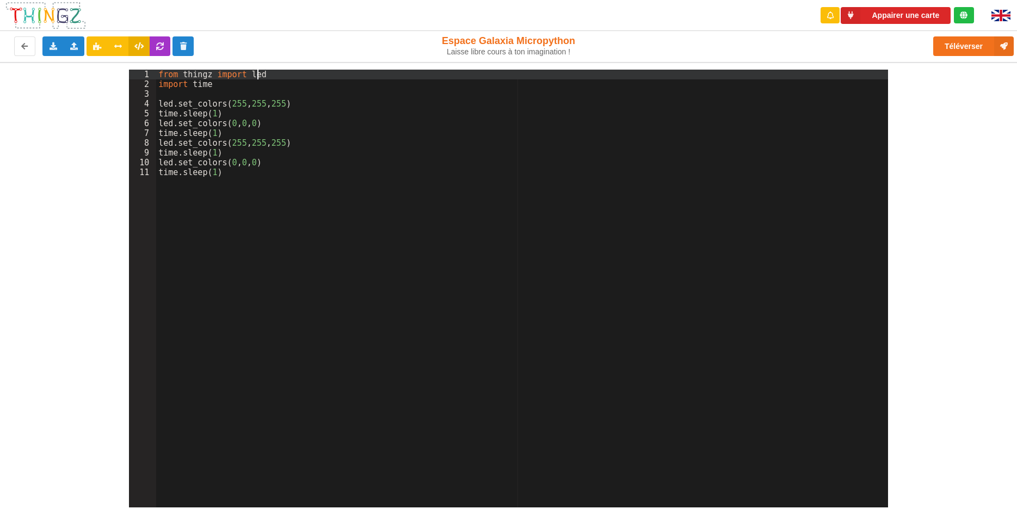
click at [505, 77] on div "from thingz import led import time led . set_colors ( 255 , 255 , 255 ) time . …" at bounding box center [522, 299] width 732 height 458
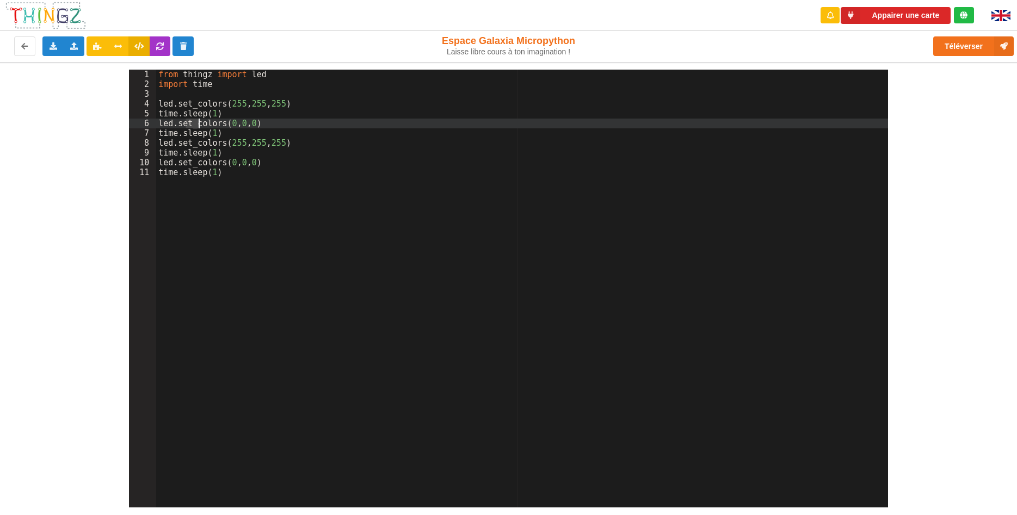
drag, startPoint x: 187, startPoint y: 122, endPoint x: 224, endPoint y: 132, distance: 38.3
click at [224, 132] on div "from thingz import led import time led . set_colors ( 255 , 255 , 255 ) time . …" at bounding box center [522, 299] width 732 height 458
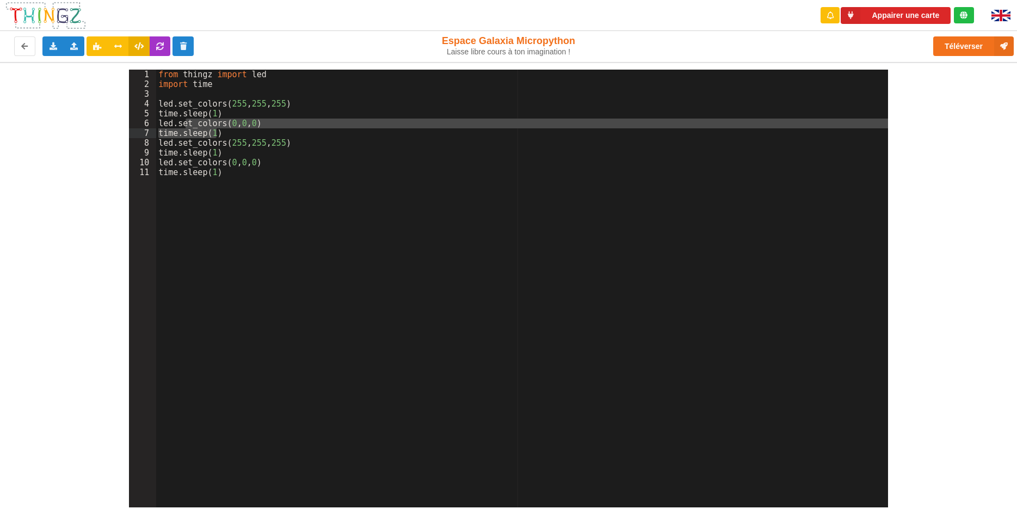
click at [93, 303] on div "1 2 3 4 5 6 7 8 9 10 11 from thingz import led import time led . set_colors ( 2…" at bounding box center [508, 285] width 1033 height 446
click at [152, 279] on div "1 2 3 4 5 6 7 8 9 10 11" at bounding box center [142, 299] width 27 height 458
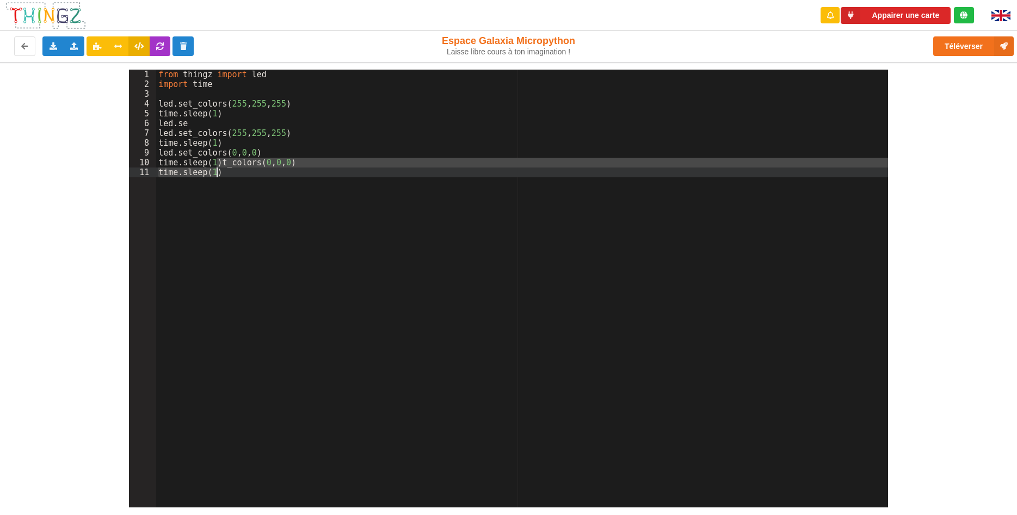
drag, startPoint x: 493, startPoint y: 297, endPoint x: 467, endPoint y: 263, distance: 41.9
drag, startPoint x: 458, startPoint y: 168, endPoint x: 441, endPoint y: 195, distance: 32.0
drag, startPoint x: 357, startPoint y: 195, endPoint x: 352, endPoint y: 199, distance: 6.3
click at [26, 45] on icon at bounding box center [24, 45] width 9 height 7
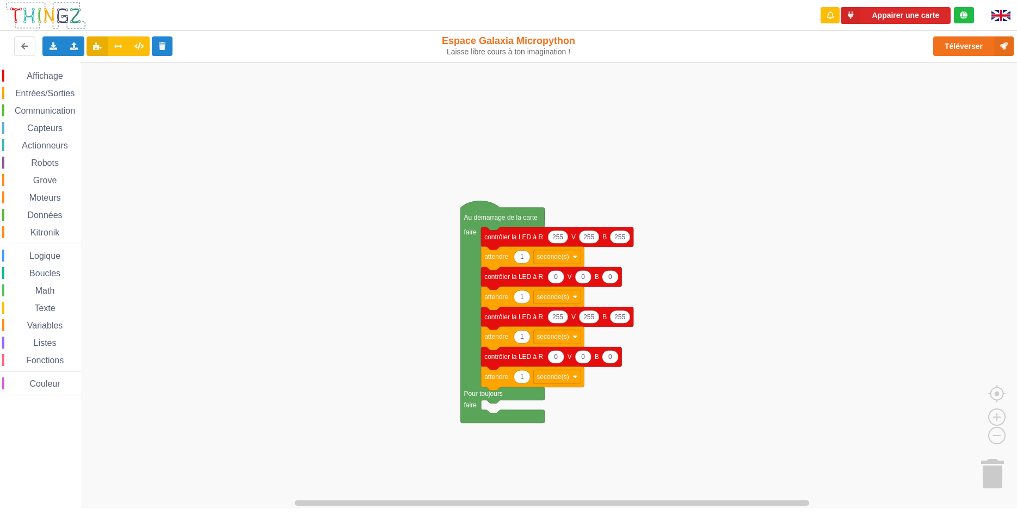
click at [877, 135] on rect "Espace de travail de Blocky" at bounding box center [512, 285] width 1025 height 446
click at [161, 145] on rect "Espace de travail de Blocky" at bounding box center [512, 285] width 1025 height 446
drag, startPoint x: 962, startPoint y: 15, endPoint x: 791, endPoint y: 325, distance: 354.2
click at [880, 24] on div "Appairer une carte" at bounding box center [897, 15] width 172 height 31
click at [880, 14] on button "Appairer une carte" at bounding box center [896, 15] width 110 height 17
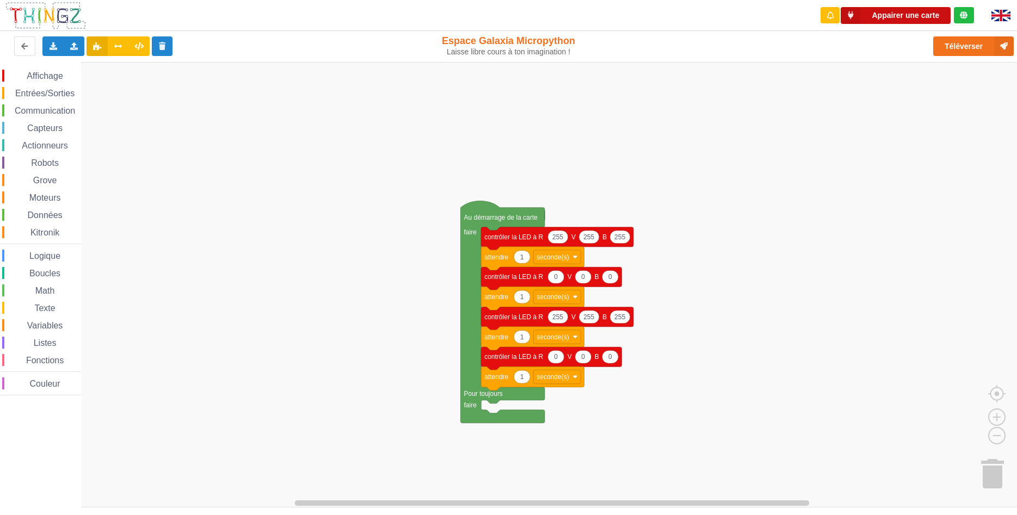
click at [880, 14] on button "Appairer une carte" at bounding box center [896, 15] width 110 height 17
click at [882, 12] on button "Appairer une carte" at bounding box center [896, 15] width 110 height 17
click at [869, 8] on button "Appairer une carte" at bounding box center [896, 15] width 110 height 17
click at [869, 7] on div "Appairer une carte" at bounding box center [897, 15] width 155 height 17
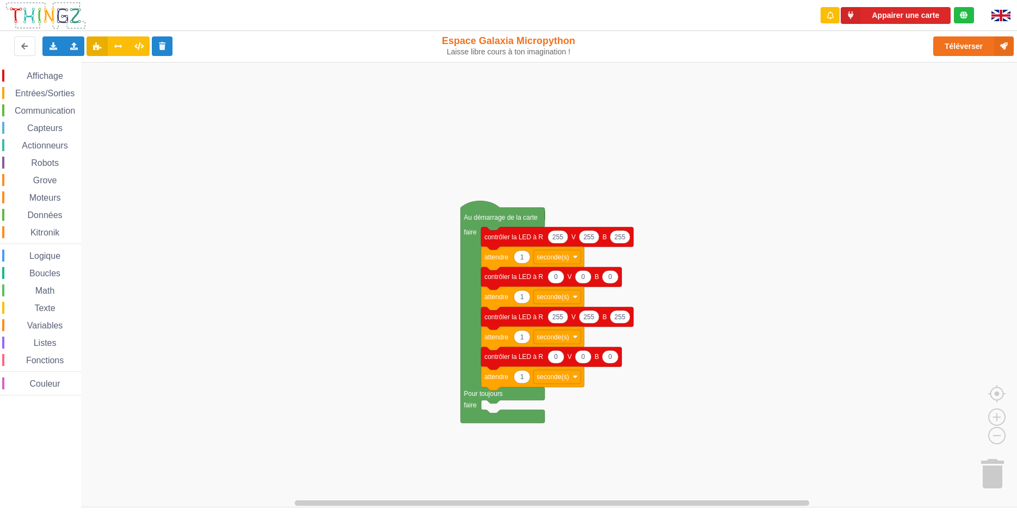
click at [869, 7] on div "Appairer une carte" at bounding box center [897, 15] width 155 height 17
click at [869, 8] on button "Appairer une carte" at bounding box center [896, 15] width 110 height 17
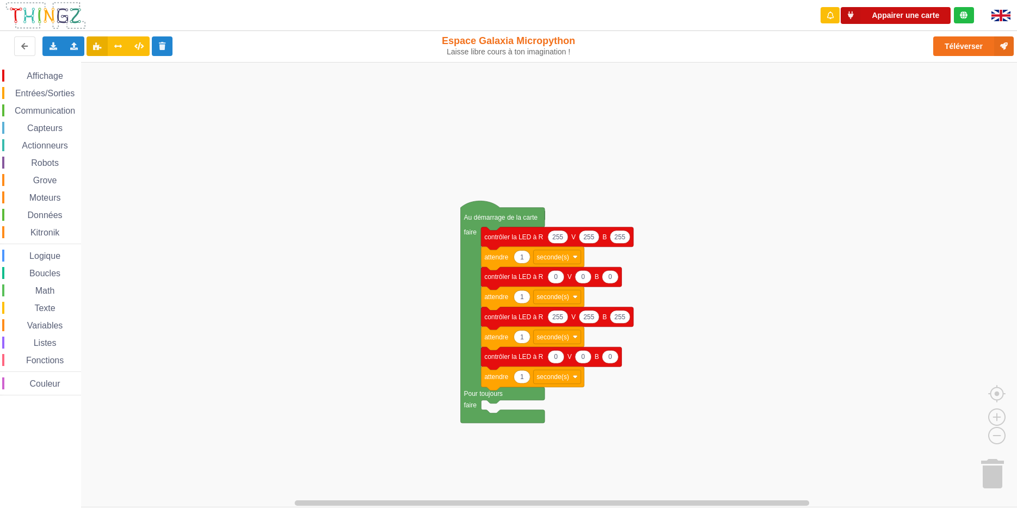
click at [869, 8] on button "Appairer une carte" at bounding box center [896, 15] width 110 height 17
click at [868, 11] on button "Appairer une carte" at bounding box center [896, 15] width 110 height 17
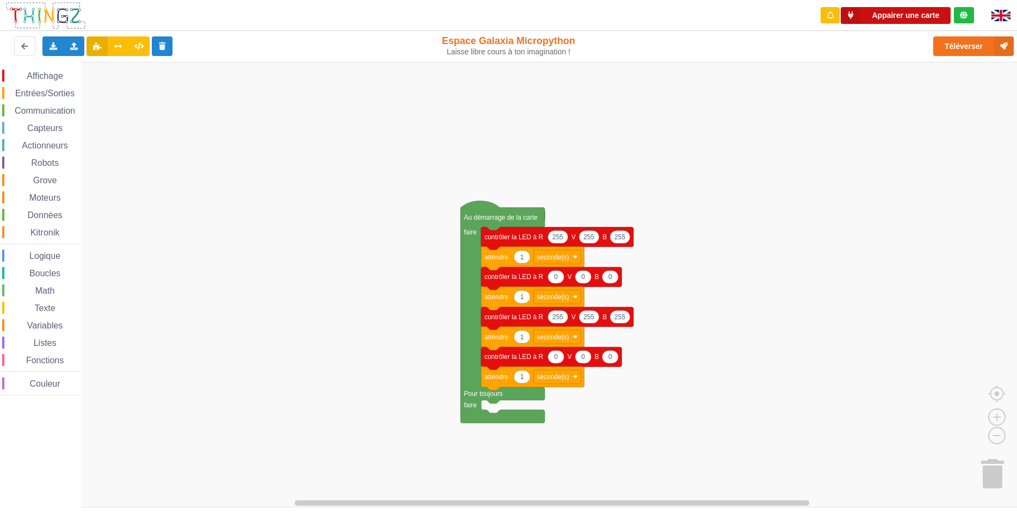
click at [868, 11] on button "Appairer une carte" at bounding box center [896, 15] width 110 height 17
click at [868, 12] on button "Appairer une carte" at bounding box center [896, 15] width 110 height 17
click at [868, 14] on button "Appairer une carte" at bounding box center [896, 15] width 110 height 17
click at [873, 20] on button "Appairer une carte" at bounding box center [896, 15] width 110 height 17
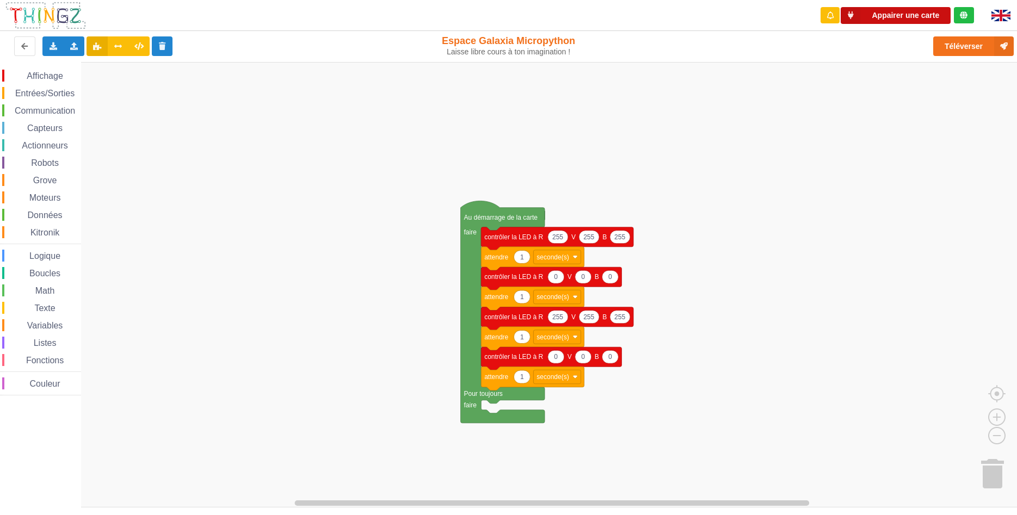
click at [879, 11] on button "Appairer une carte" at bounding box center [896, 15] width 110 height 17
click at [896, 11] on button "Appairer une carte" at bounding box center [896, 15] width 110 height 17
click at [893, 15] on button "Appairer une carte" at bounding box center [896, 15] width 110 height 17
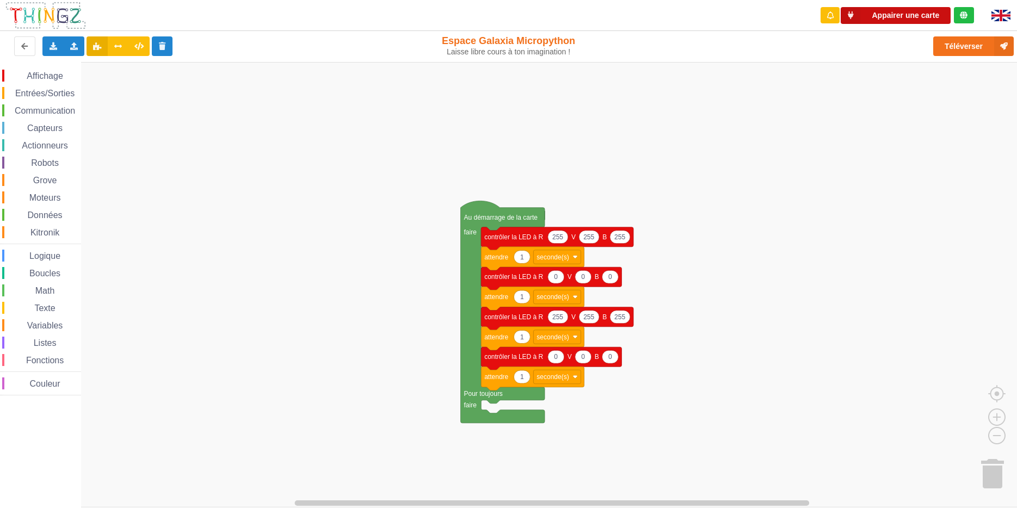
click at [889, 17] on button "Appairer une carte" at bounding box center [896, 15] width 110 height 17
click at [888, 17] on button "Appairer une carte" at bounding box center [896, 15] width 110 height 17
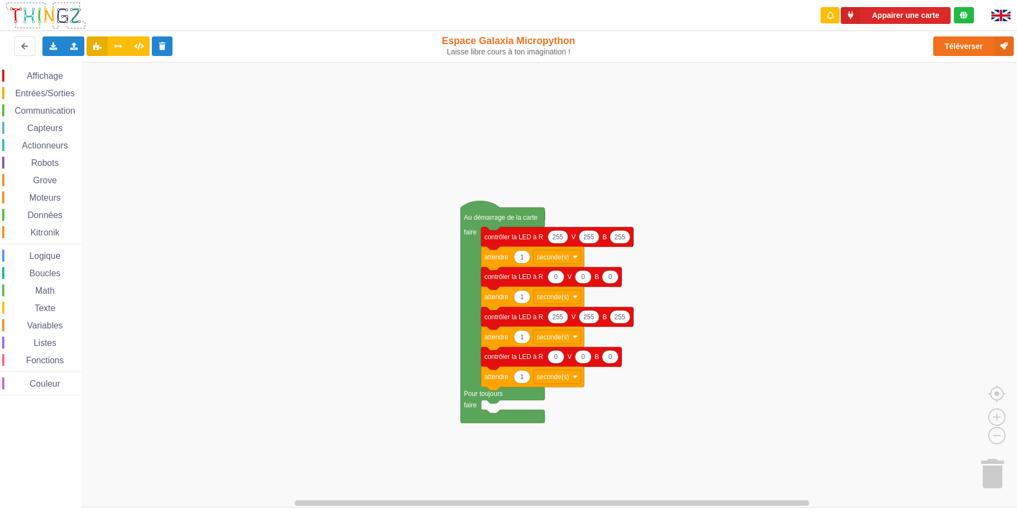
click at [542, 111] on rect "Espace de travail de Blocky" at bounding box center [512, 285] width 1025 height 446
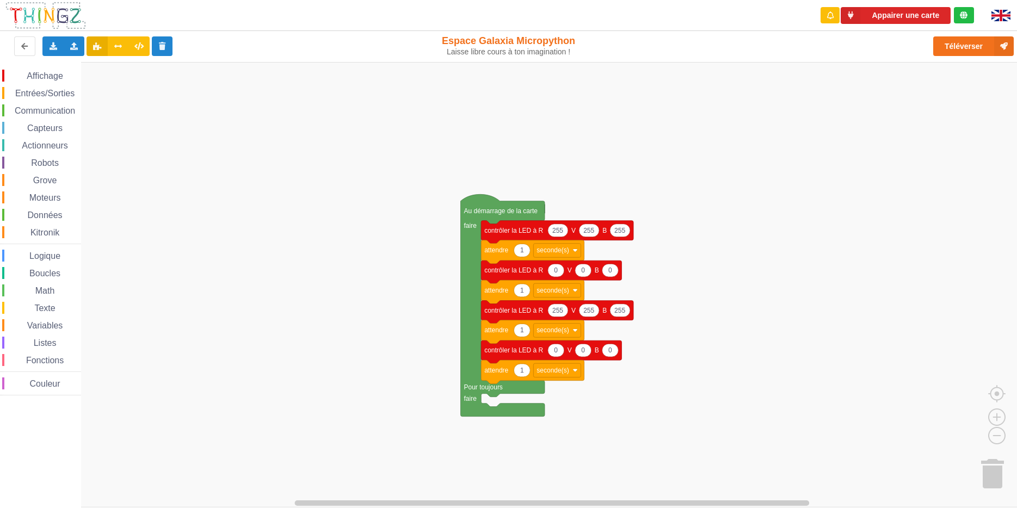
click at [1016, 294] on div "Affichage Entrées/Sorties Communication Capteurs Actionneurs Robots Grove Moteu…" at bounding box center [512, 285] width 1025 height 446
